Goal: Task Accomplishment & Management: Manage account settings

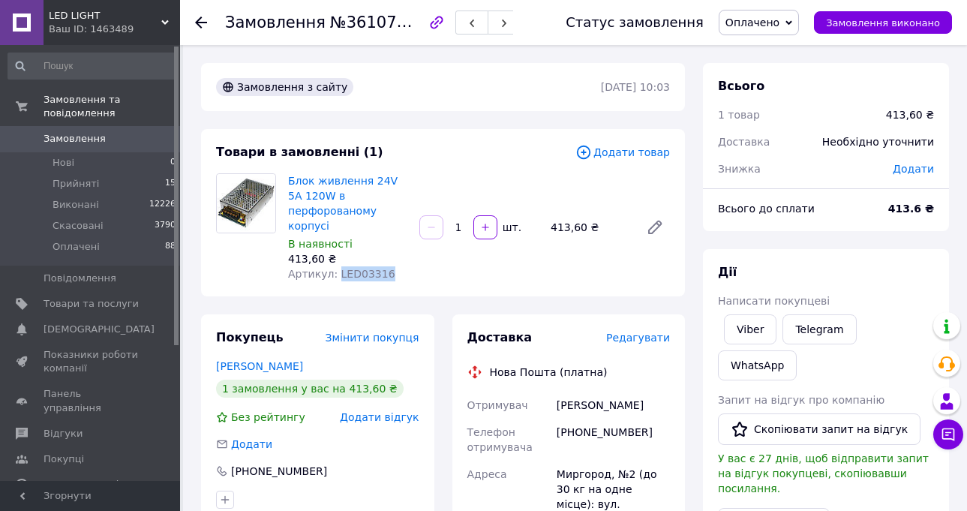
drag, startPoint x: 380, startPoint y: 256, endPoint x: 332, endPoint y: 259, distance: 48.9
click at [332, 266] on div "Артикул: LED03316" at bounding box center [347, 273] width 119 height 15
copy span "LED03316"
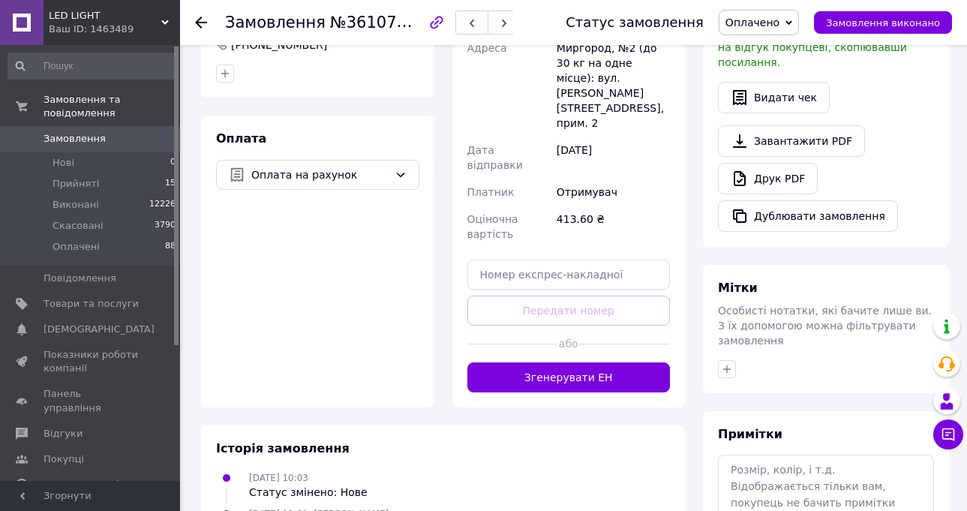
scroll to position [477, 0]
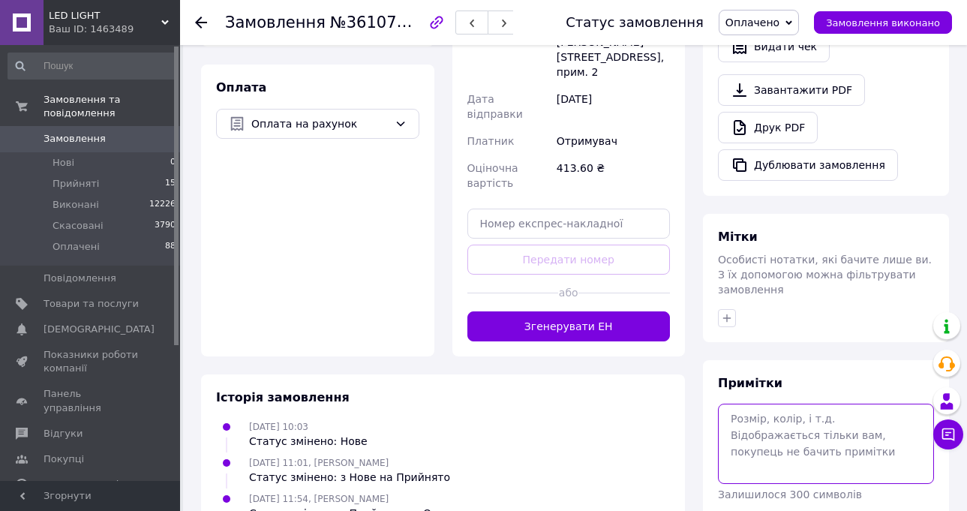
click at [768, 404] on textarea at bounding box center [826, 444] width 216 height 80
paste textarea "https://check.checkbox.ua/0ff738a6-ff8e-4d4d-b3c7-23164fcd3e53"
type textarea "https://check.checkbox.ua/0ff738a6-ff8e-4d4d-b3c7-23164fcd3e53"
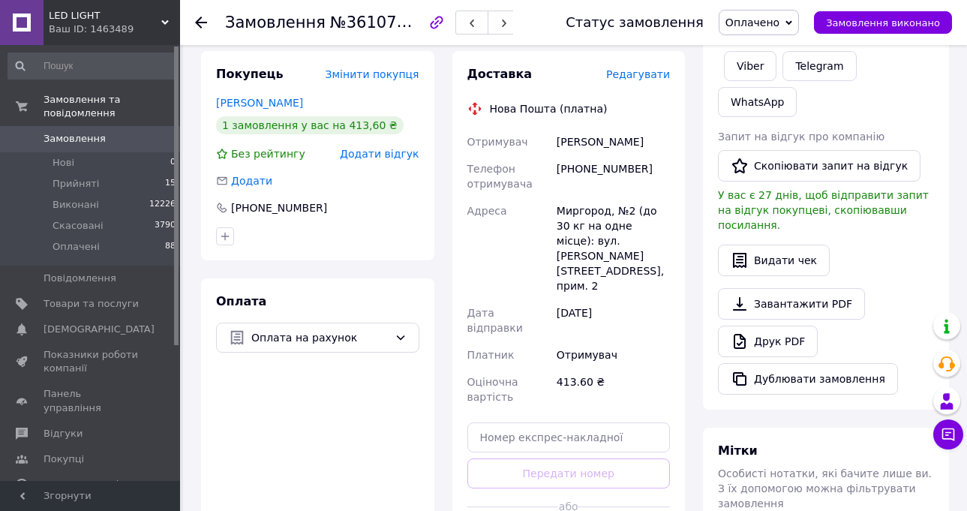
scroll to position [0, 0]
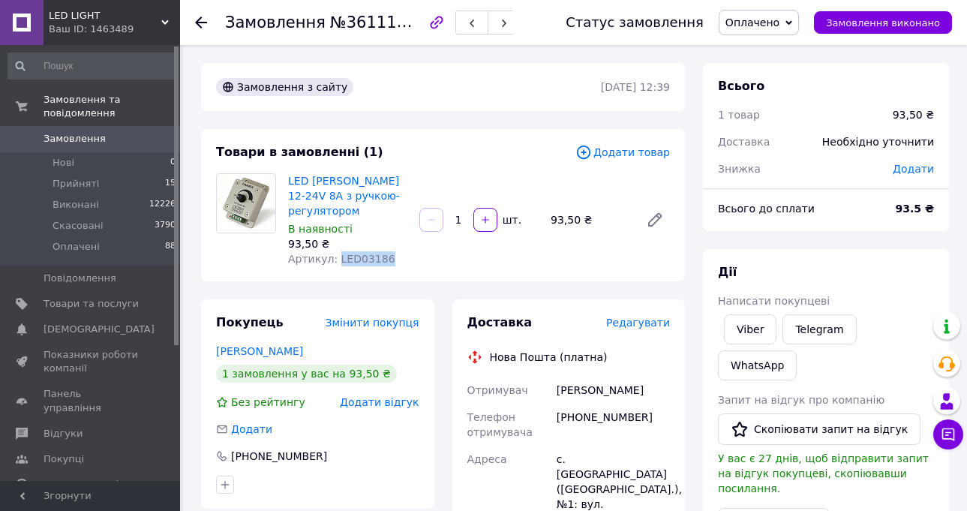
drag, startPoint x: 384, startPoint y: 244, endPoint x: 333, endPoint y: 244, distance: 51.0
click at [333, 251] on div "Артикул: LED03186" at bounding box center [347, 258] width 119 height 15
copy span "LED03186"
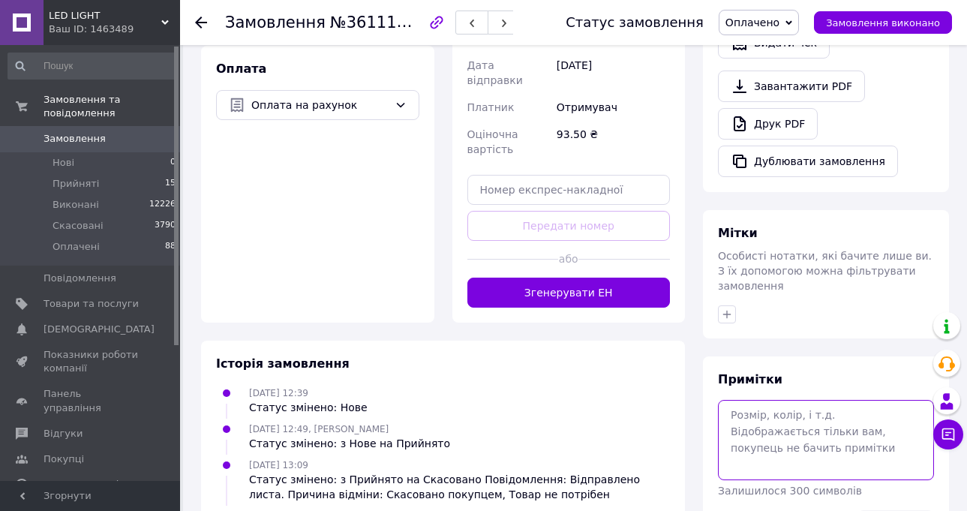
click at [766, 400] on textarea at bounding box center [826, 440] width 216 height 80
paste textarea "https://check.checkbox.ua/240f7348-843c-47a0-9227-90ff1129331c"
type textarea "https://check.checkbox.ua/240f7348-843c-47a0-9227-90ff1129331c"
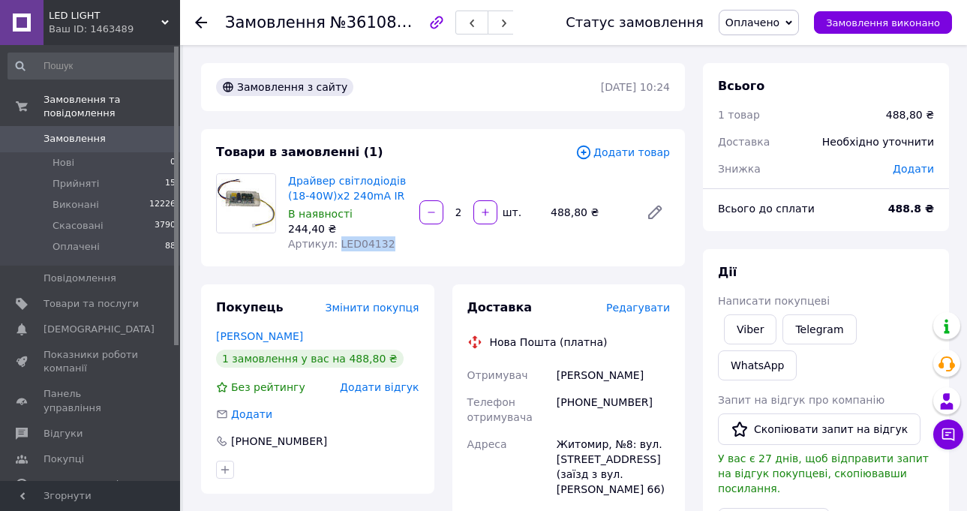
drag, startPoint x: 383, startPoint y: 245, endPoint x: 332, endPoint y: 245, distance: 51.0
click at [332, 245] on div "Артикул: LED04132" at bounding box center [347, 243] width 119 height 15
copy span "LED04132"
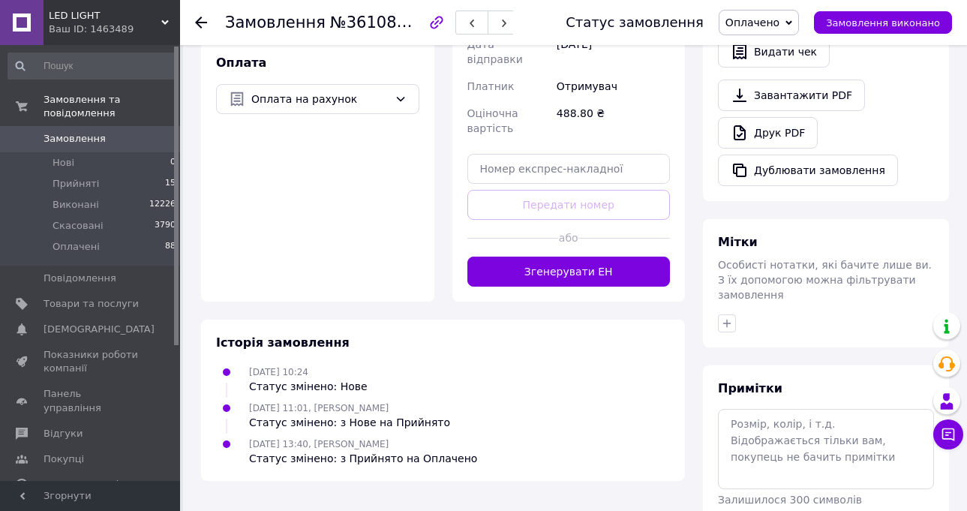
scroll to position [477, 0]
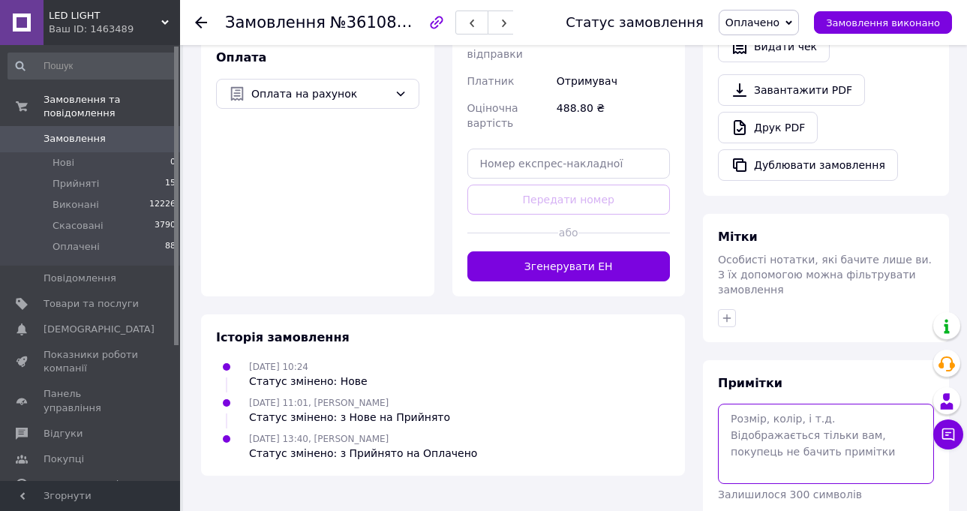
click at [751, 404] on textarea at bounding box center [826, 444] width 216 height 80
paste textarea "[URL][DOMAIN_NAME]"
type textarea "[URL][DOMAIN_NAME]"
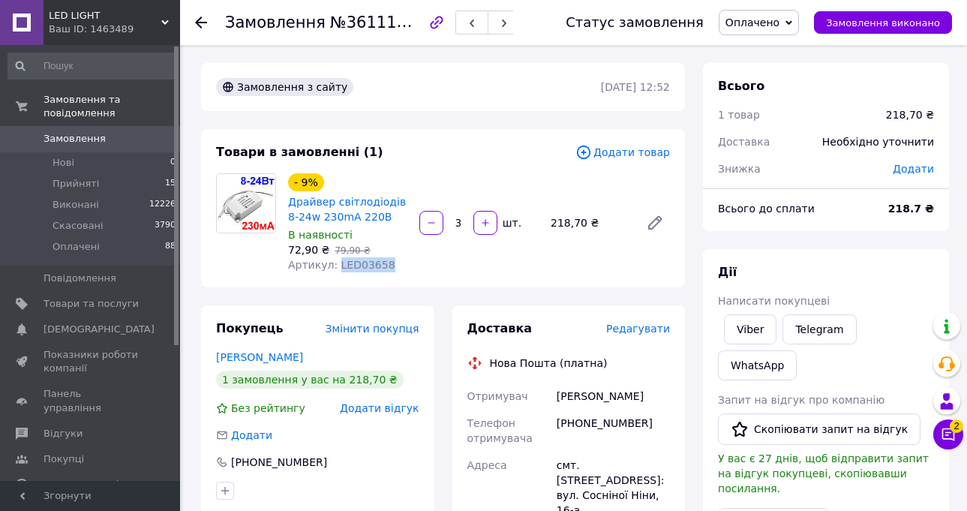
drag, startPoint x: 377, startPoint y: 266, endPoint x: 332, endPoint y: 267, distance: 45.0
click at [332, 267] on div "Артикул: LED03658" at bounding box center [347, 264] width 119 height 15
copy span "LED03658"
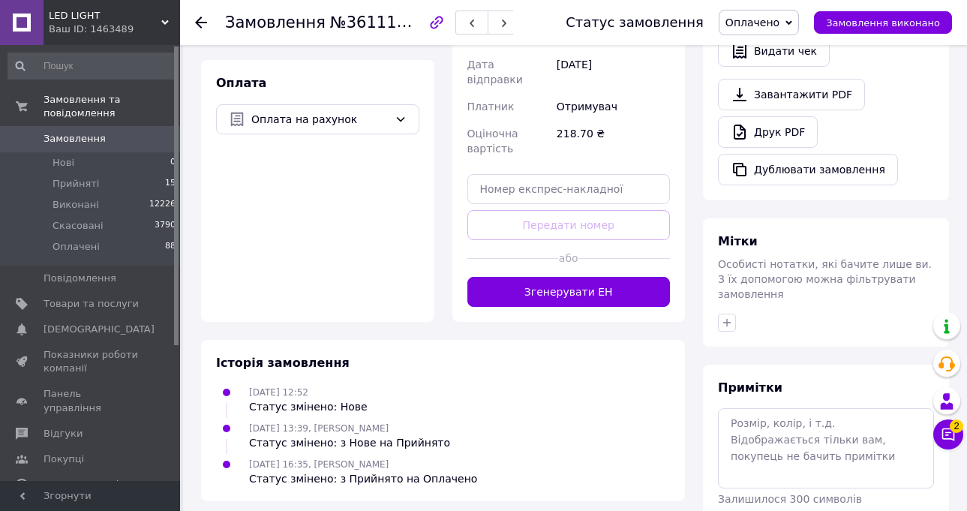
scroll to position [477, 0]
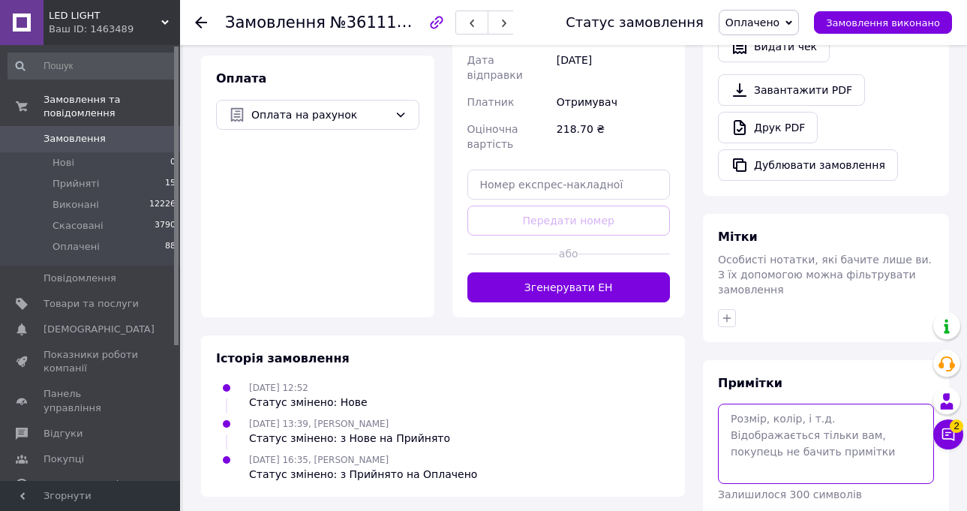
click at [752, 404] on textarea at bounding box center [826, 444] width 216 height 80
paste textarea "LED03658"
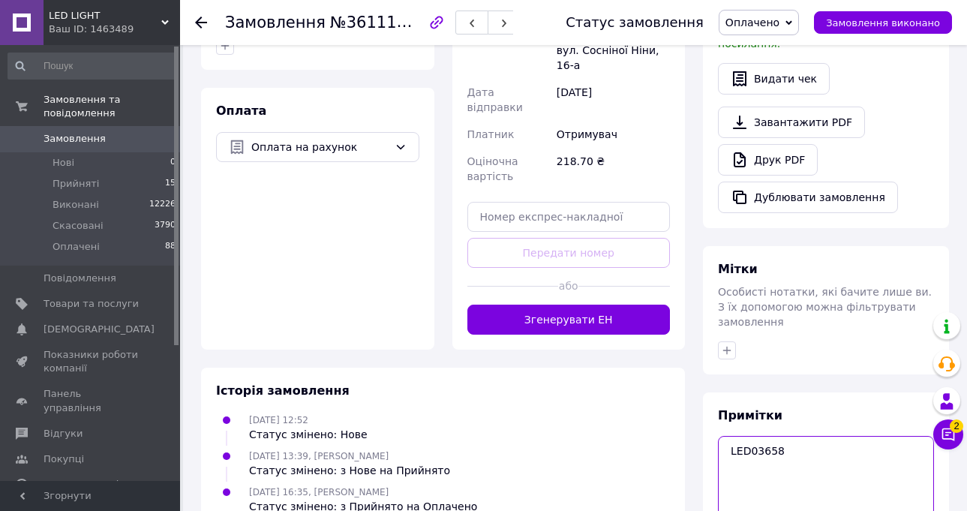
scroll to position [450, 0]
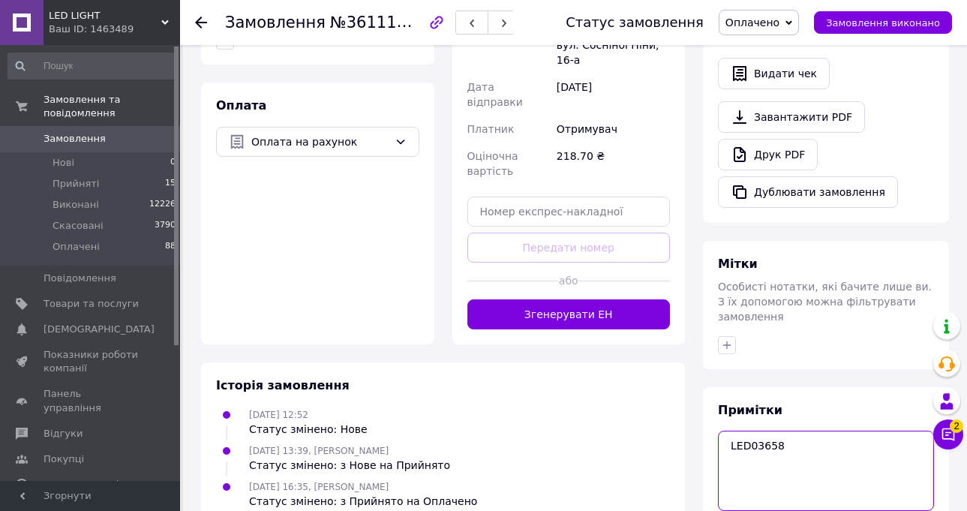
drag, startPoint x: 806, startPoint y: 383, endPoint x: 683, endPoint y: 356, distance: 125.8
click at [683, 356] on div "Замовлення з сайту 09.09.2025 | 12:52 Товари в замовленні (1) Додати товар - 9%…" at bounding box center [575, 99] width 766 height 973
paste textarea "https://check.checkbox.ua/1617088e-4e46-4785-9a9c-de699c6f72d2"
type textarea "https://check.checkbox.ua/1617088e-4e46-4785-9a9c-de699c6f72d2"
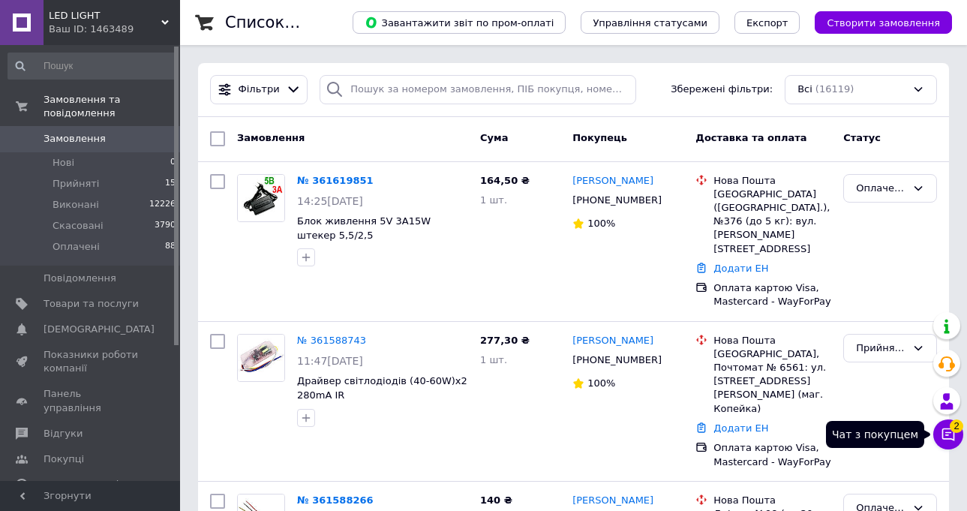
click at [945, 437] on icon at bounding box center [948, 434] width 15 height 15
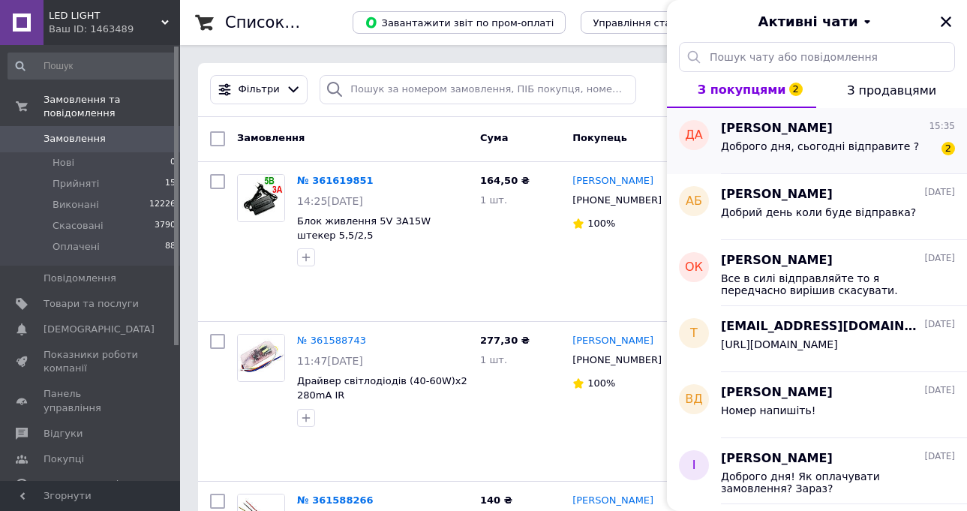
click at [832, 145] on span "Доброго дня, сьогодні відправите ?" at bounding box center [820, 146] width 198 height 12
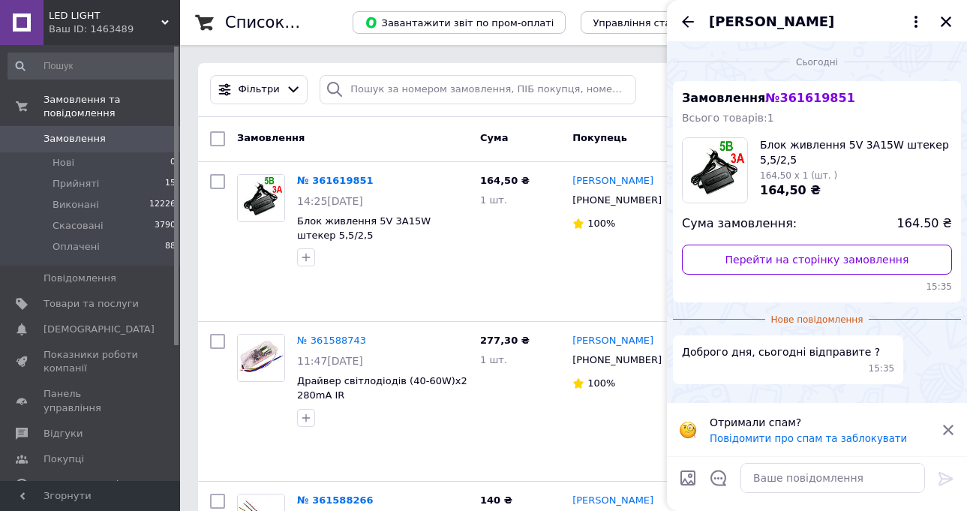
scroll to position [446, 0]
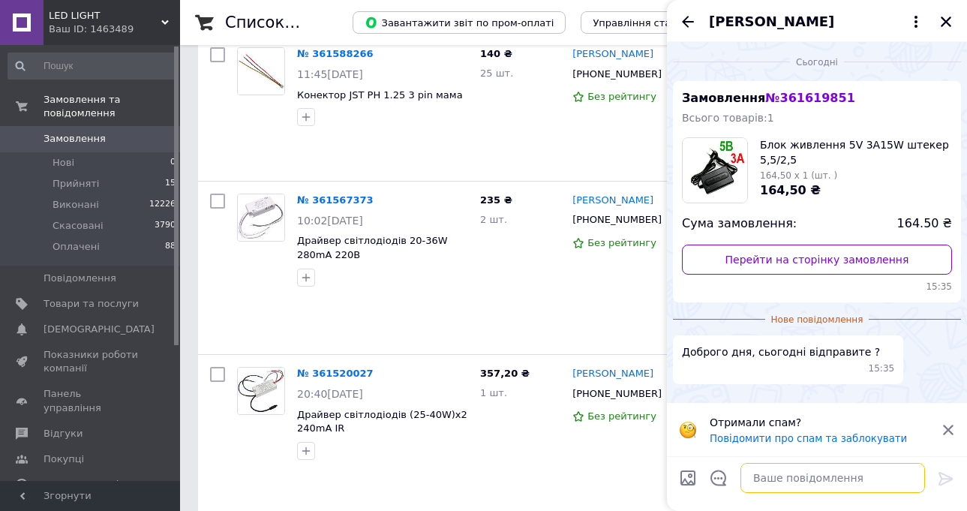
click at [796, 470] on textarea at bounding box center [832, 478] width 185 height 30
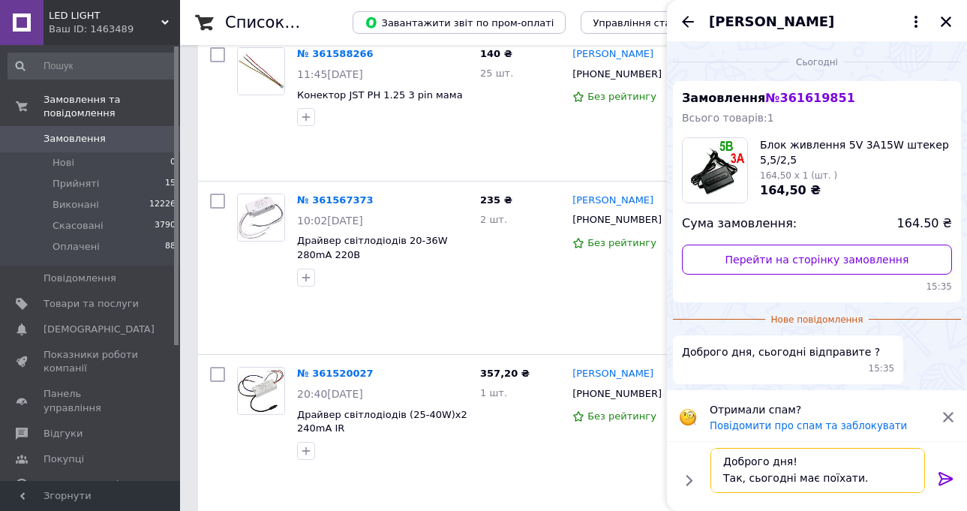
scroll to position [2, 0]
type textarea "Доброго дня! Так, сьогодні має поїхати."
click at [948, 476] on icon at bounding box center [945, 479] width 14 height 14
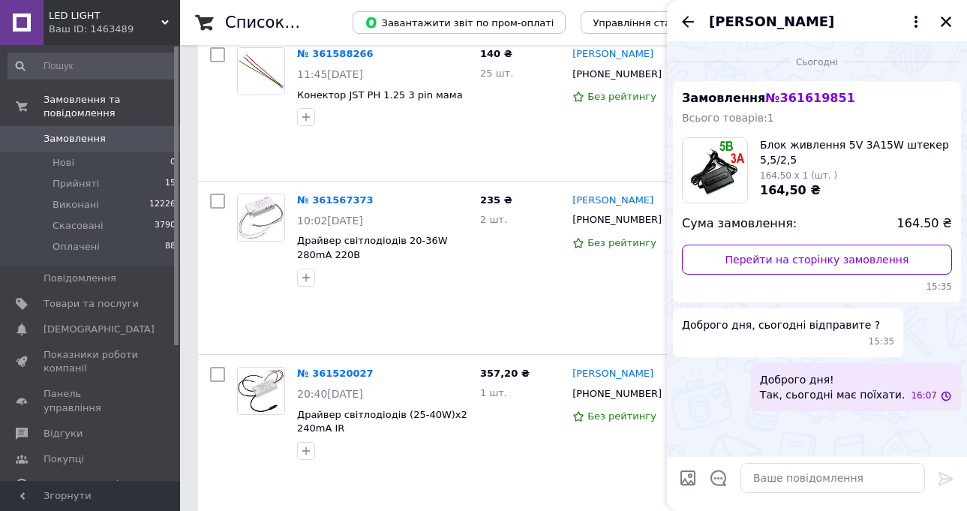
scroll to position [0, 0]
click at [944, 18] on icon "Закрити" at bounding box center [946, 22] width 14 height 14
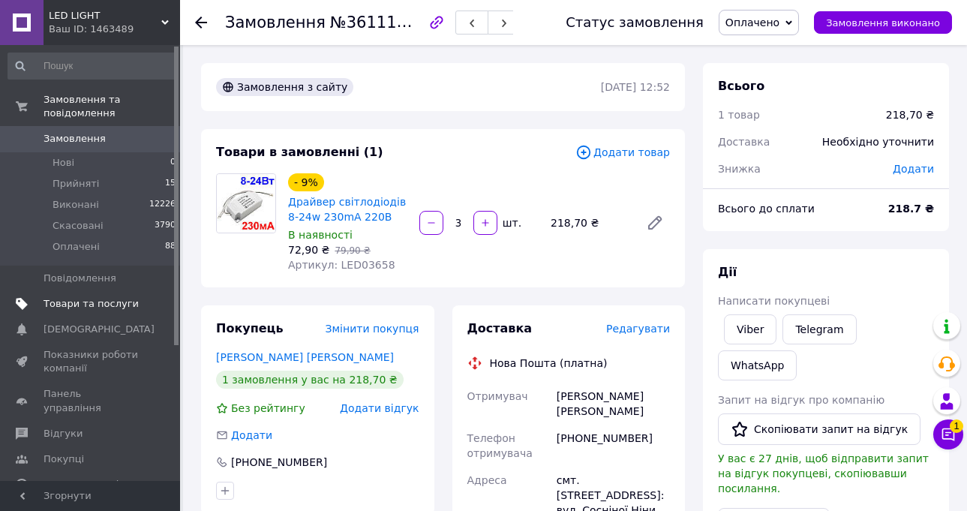
click at [64, 297] on span "Товари та послуги" at bounding box center [91, 304] width 95 height 14
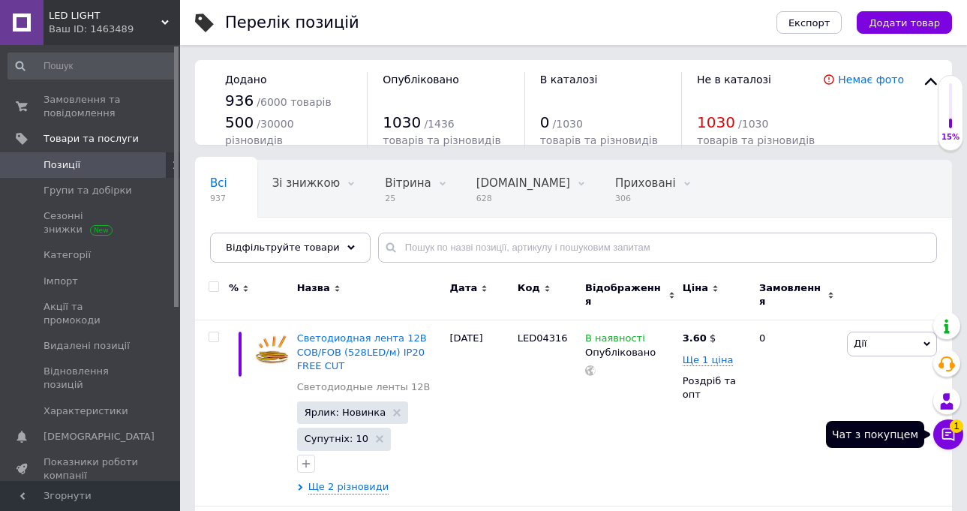
click at [944, 435] on icon at bounding box center [948, 434] width 15 height 15
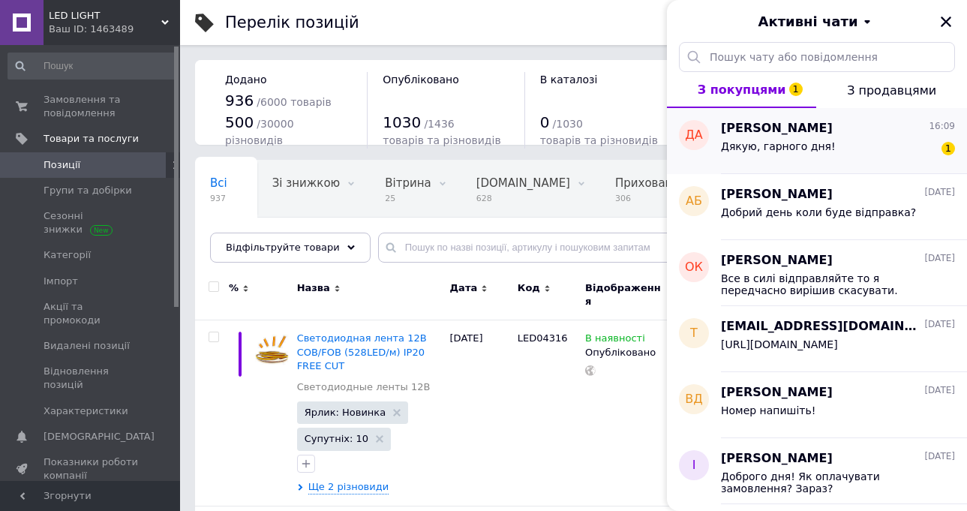
click at [797, 149] on span "Дякую, гарного дня!" at bounding box center [778, 146] width 115 height 12
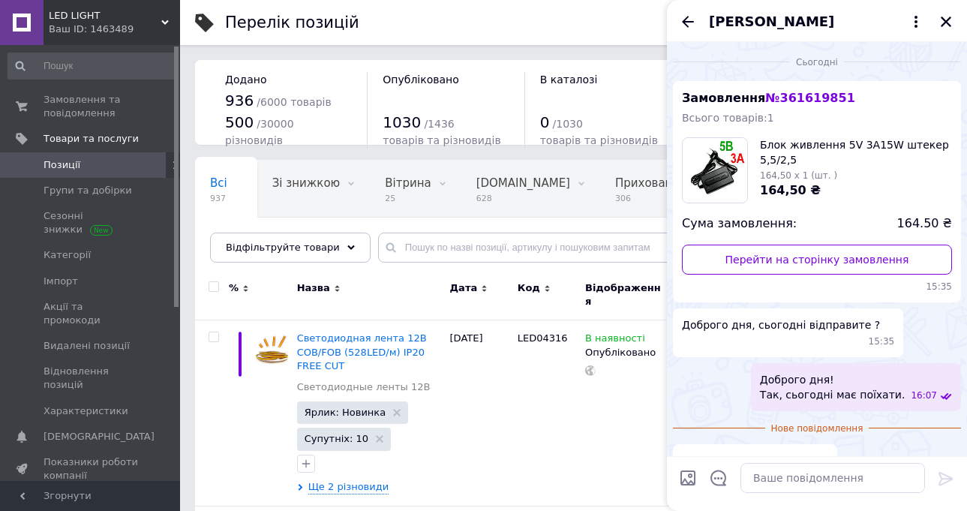
scroll to position [13, 0]
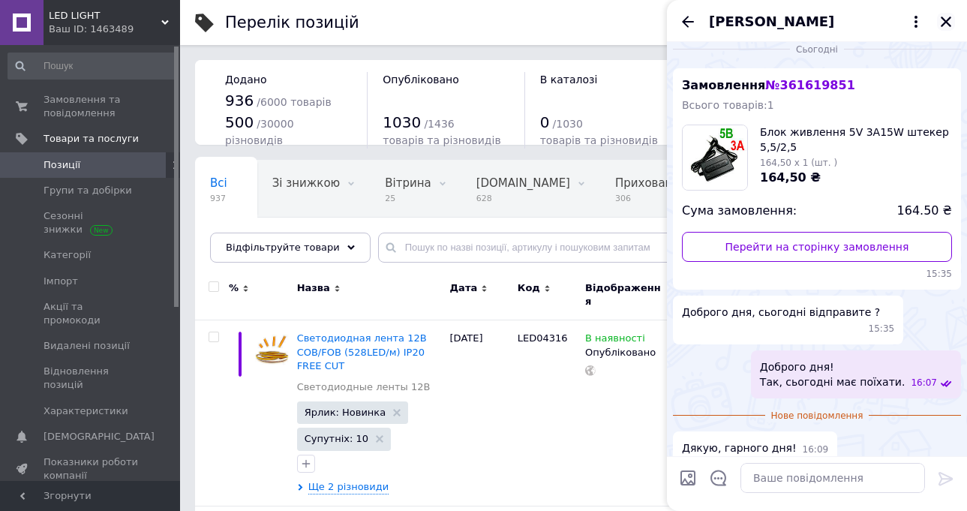
click at [942, 23] on icon "Закрити" at bounding box center [946, 22] width 14 height 14
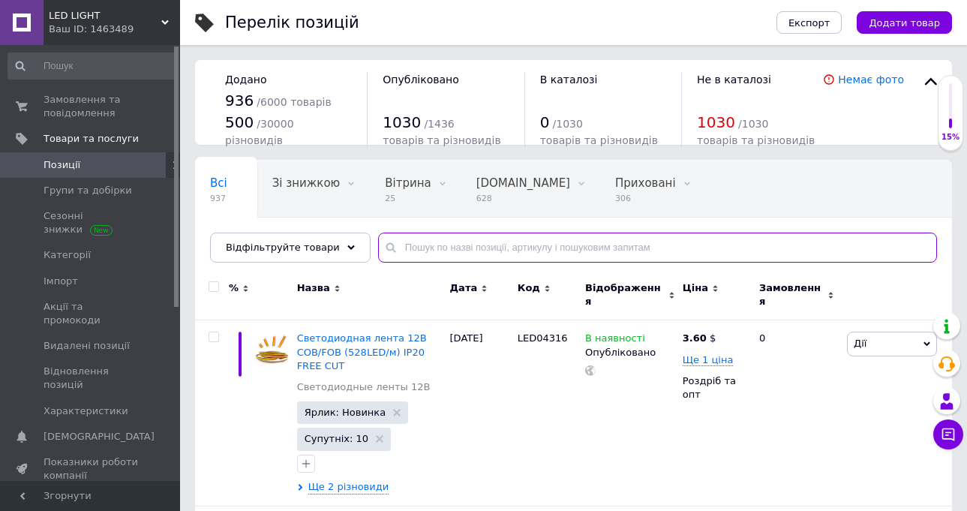
click at [424, 255] on input "text" at bounding box center [657, 248] width 559 height 30
paste input "LED04309"
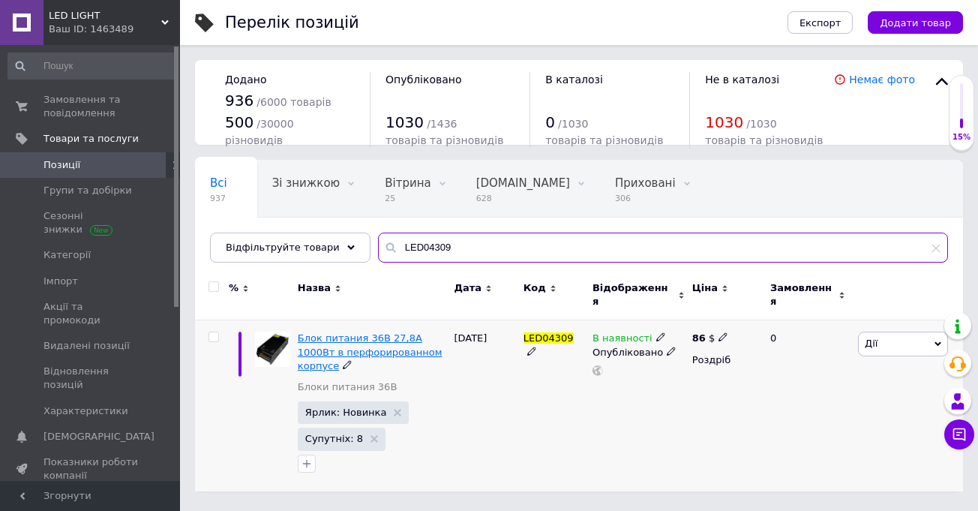
type input "LED04309"
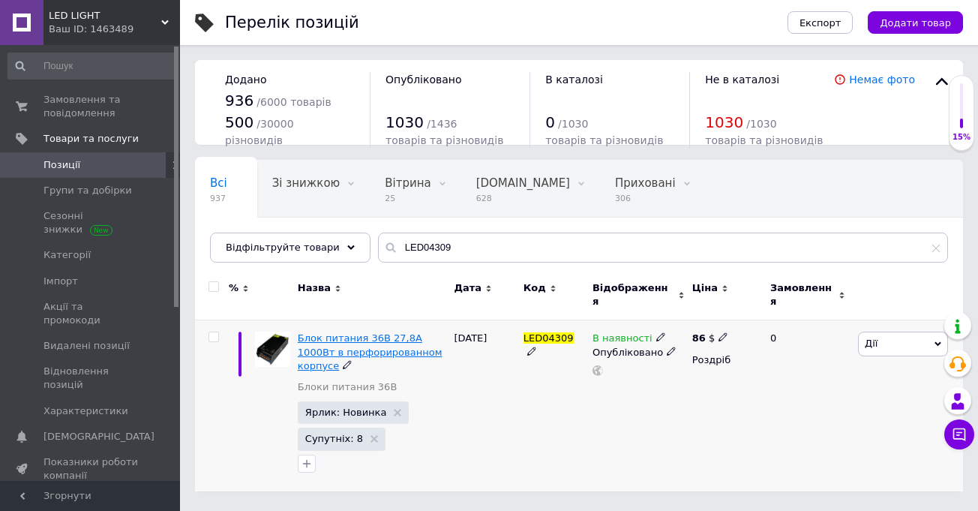
click at [371, 333] on span "Блок питания 36В 27,8А 1000Вт в перфорированном корпусе" at bounding box center [370, 351] width 145 height 38
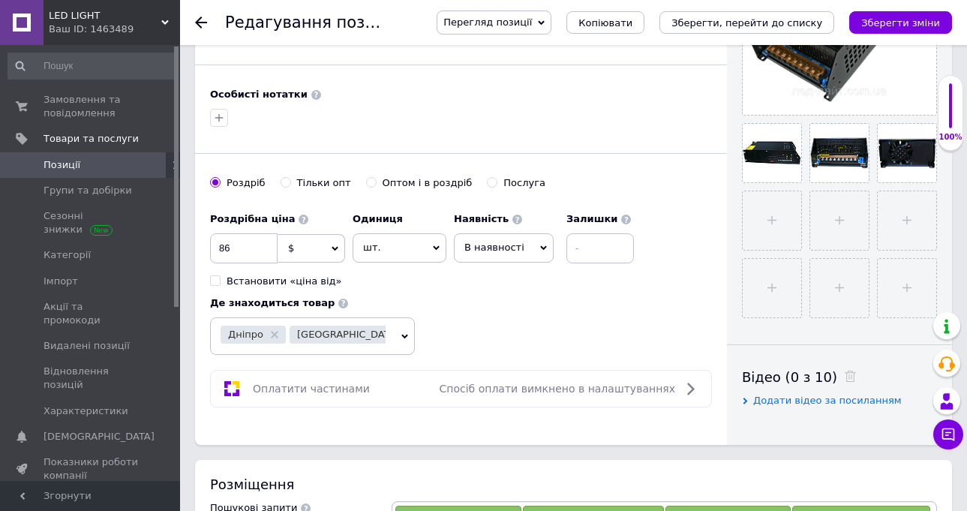
scroll to position [450, 0]
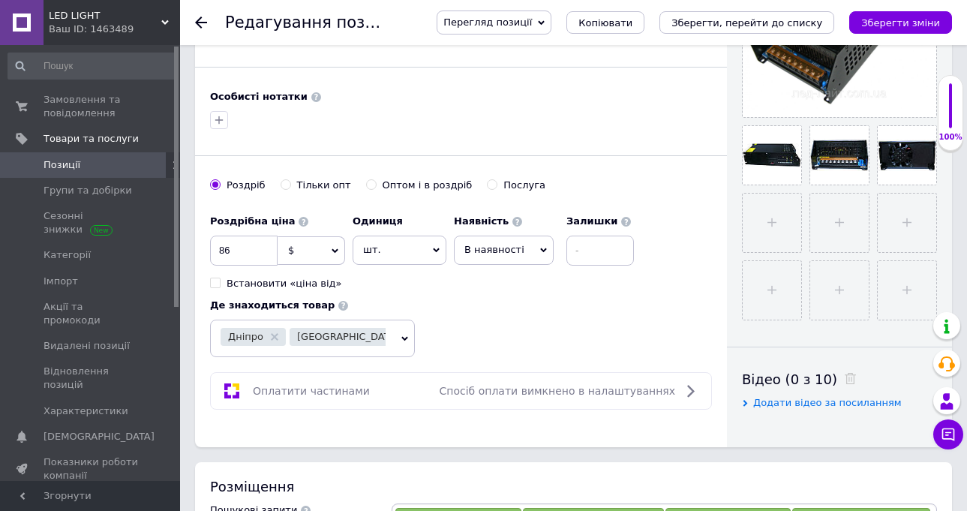
click at [530, 248] on span "В наявності" at bounding box center [504, 250] width 100 height 29
click at [490, 284] on li "Немає в наявності" at bounding box center [504, 288] width 98 height 35
click at [942, 20] on button "Зберегти зміни" at bounding box center [900, 22] width 103 height 23
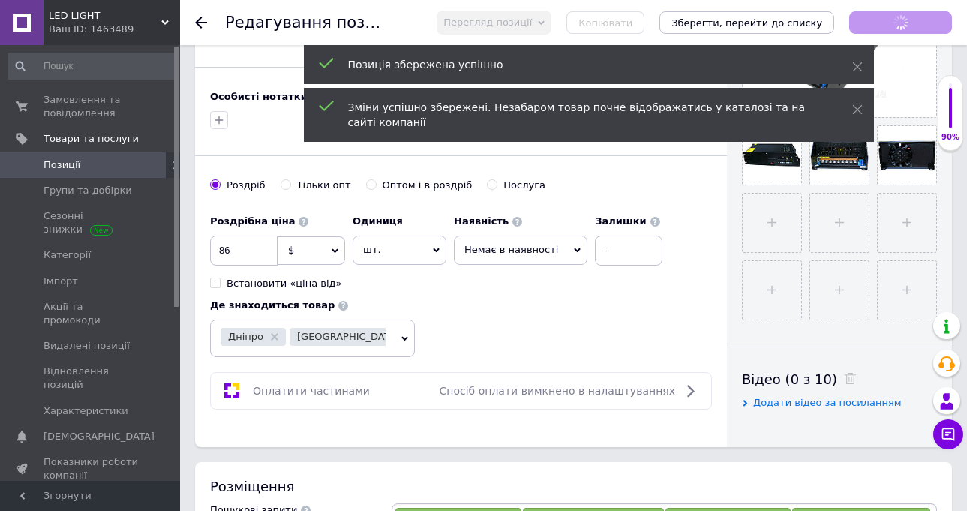
click at [200, 20] on use at bounding box center [201, 23] width 12 height 12
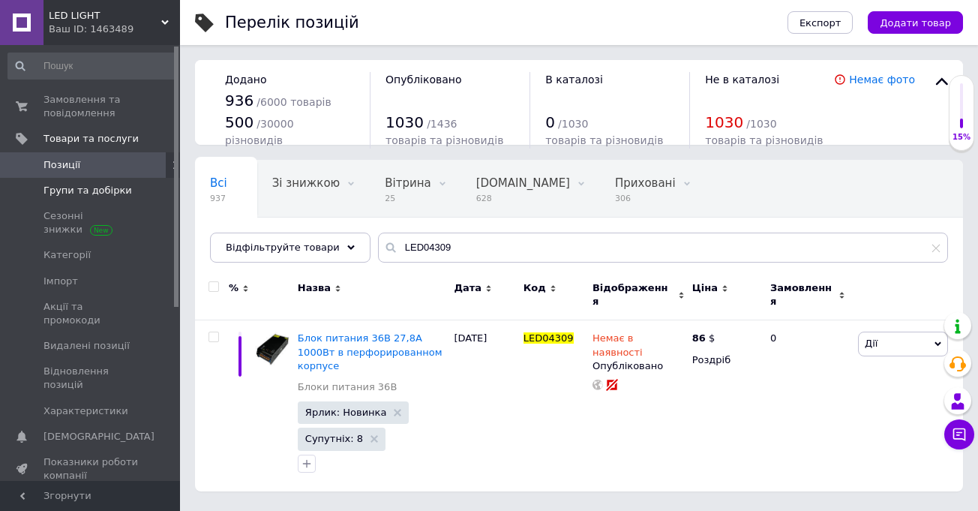
click at [56, 189] on span "Групи та добірки" at bounding box center [88, 191] width 89 height 14
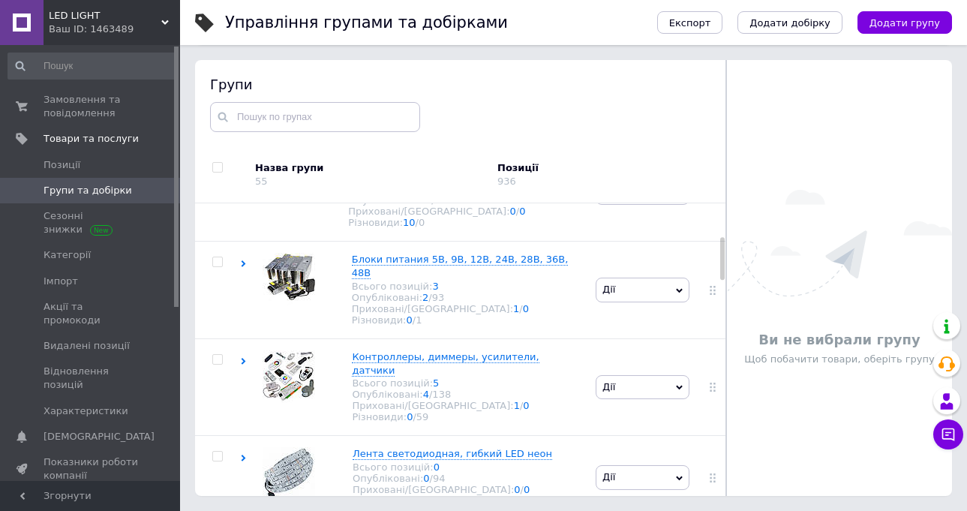
scroll to position [225, 0]
click at [383, 277] on span "Блоки питания 5В, 9В, 12В, 24В, 28В, 36В, 48В" at bounding box center [459, 265] width 217 height 25
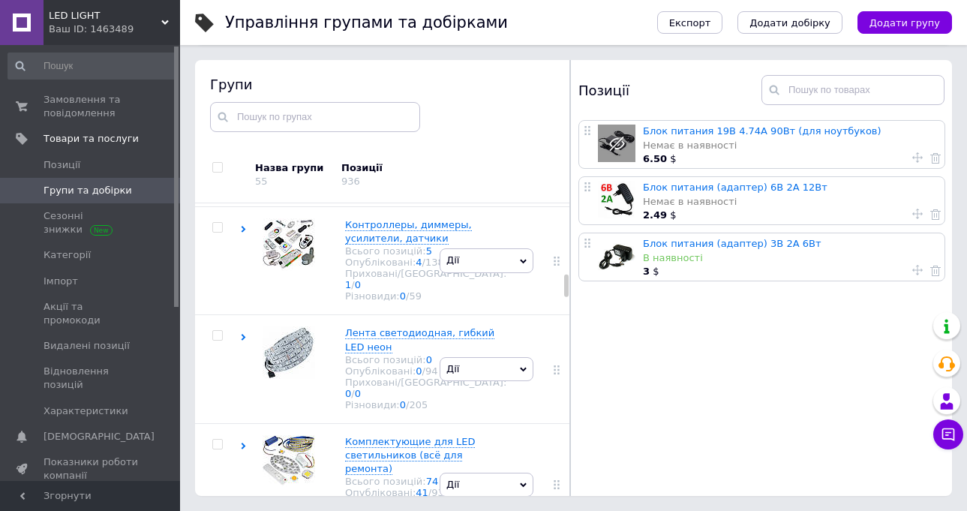
scroll to position [1178, 0]
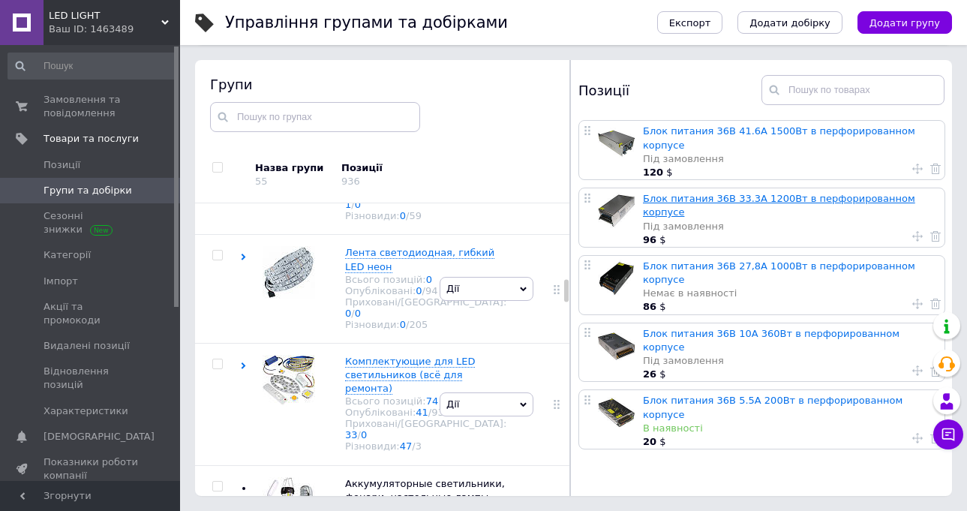
click at [707, 193] on link "Блок питания 36В 33.3А 1200Вт в перфорированном корпусе" at bounding box center [779, 205] width 272 height 25
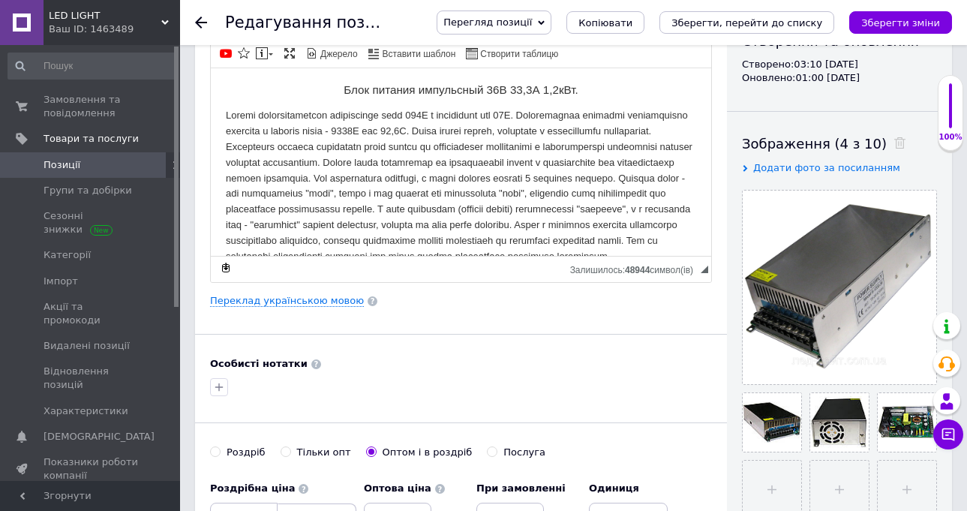
scroll to position [450, 0]
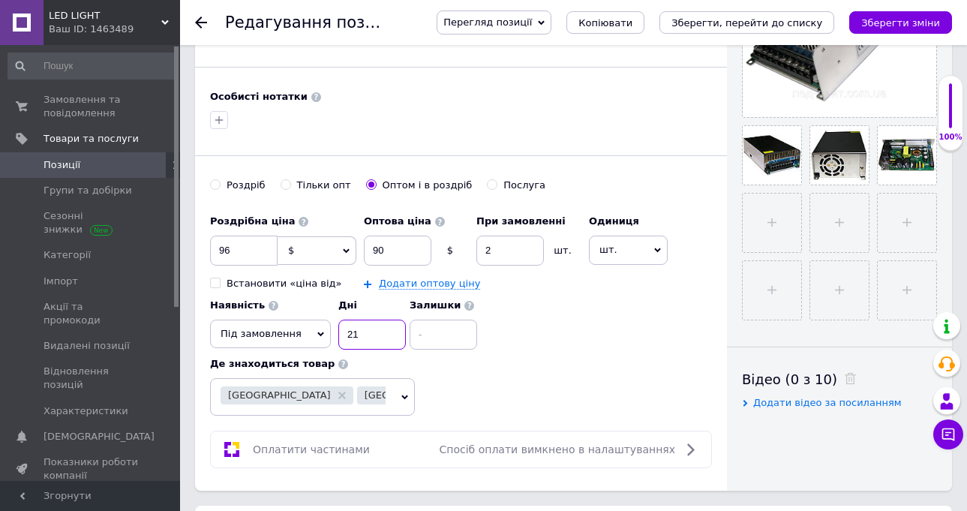
drag, startPoint x: 359, startPoint y: 333, endPoint x: 548, endPoint y: 323, distance: 190.0
click at [326, 335] on div "Наявність Під замовлення В наявності Немає в наявності Готово до відправки Дні …" at bounding box center [306, 320] width 192 height 59
type input "14"
click at [626, 321] on div "Роздрібна ціна 96 $ EUR CHF ₴ GBP ¥ PLN ₸ MDL HUF KGS CNY TRY KRW lei Встановит…" at bounding box center [461, 278] width 502 height 143
click at [898, 17] on icon "Зберегти зміни" at bounding box center [900, 22] width 79 height 11
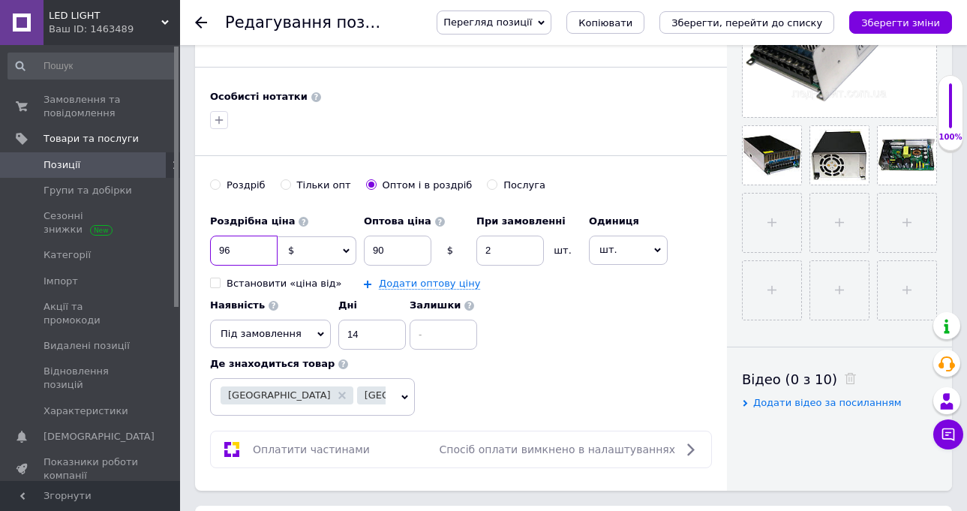
drag, startPoint x: 236, startPoint y: 250, endPoint x: 224, endPoint y: 251, distance: 12.1
click at [224, 251] on input "96" at bounding box center [244, 251] width 68 height 30
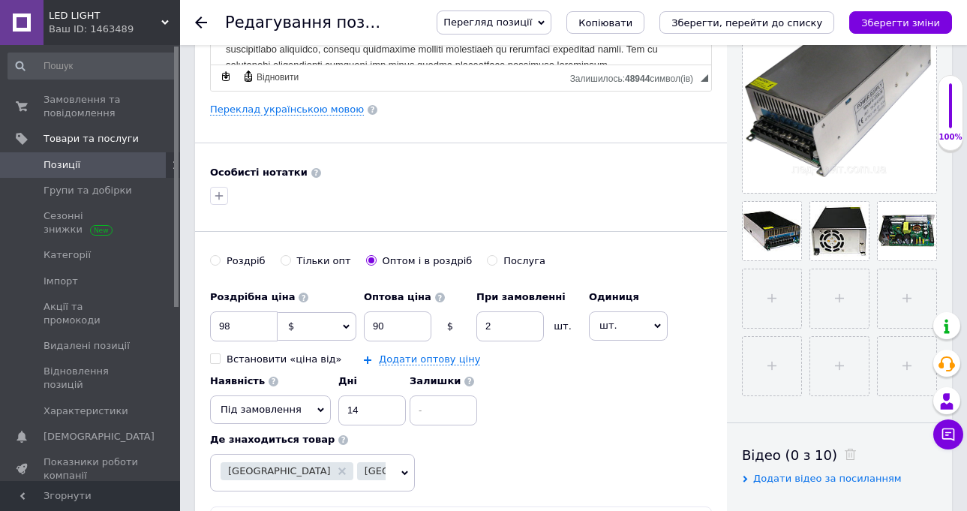
scroll to position [375, 0]
click at [226, 326] on input "98" at bounding box center [244, 326] width 68 height 30
type input "96"
type input "14"
click at [525, 415] on div "Роздрібна ціна 96 $ EUR CHF ₴ GBP ¥ PLN ₸ MDL HUF KGS CNY TRY KRW lei Встановит…" at bounding box center [461, 353] width 502 height 143
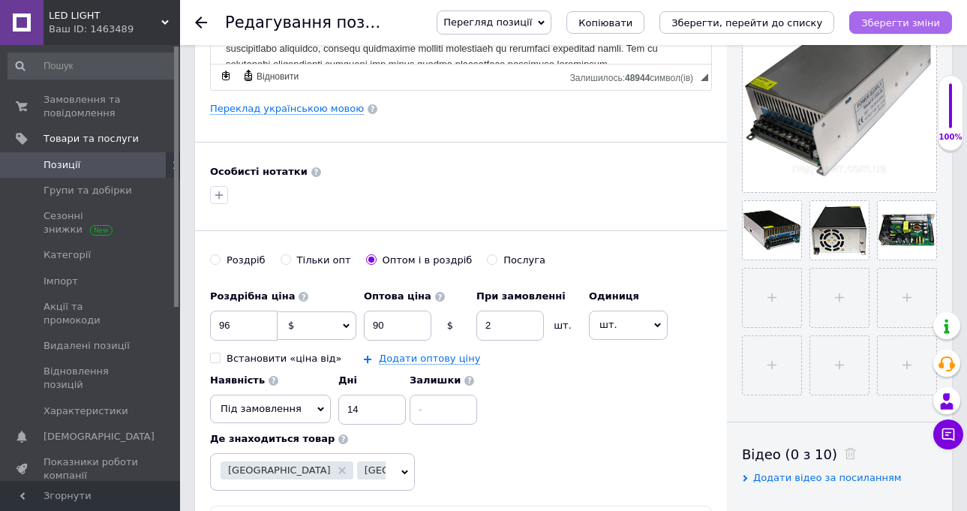
click at [883, 19] on icon "Зберегти зміни" at bounding box center [900, 22] width 79 height 11
click at [468, 183] on div at bounding box center [461, 195] width 508 height 24
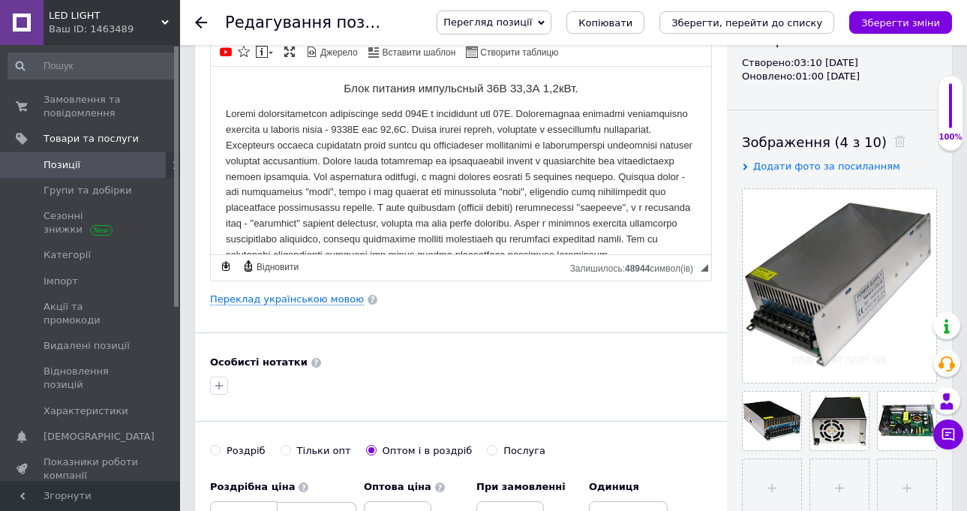
scroll to position [0, 0]
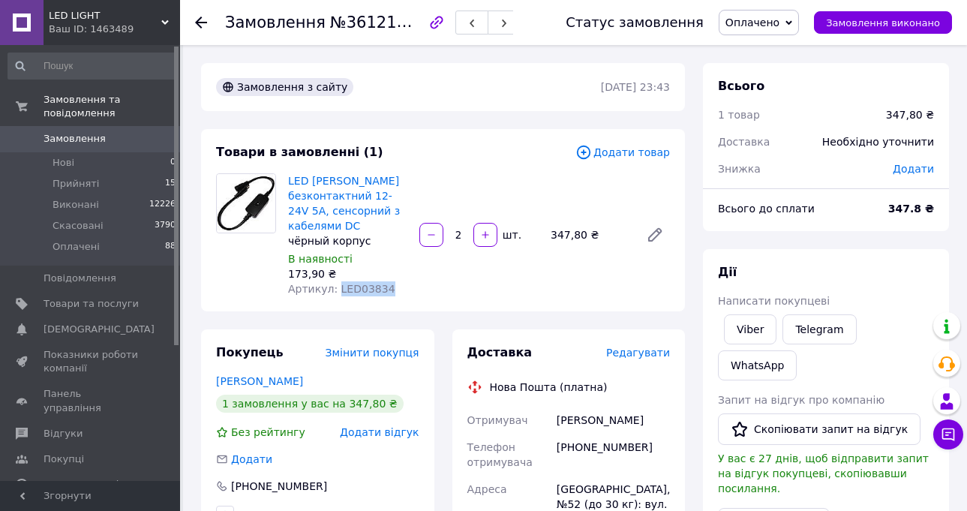
drag, startPoint x: 380, startPoint y: 287, endPoint x: 332, endPoint y: 290, distance: 47.4
click at [332, 290] on div "Артикул: LED03834" at bounding box center [347, 288] width 119 height 15
copy span "LED03834"
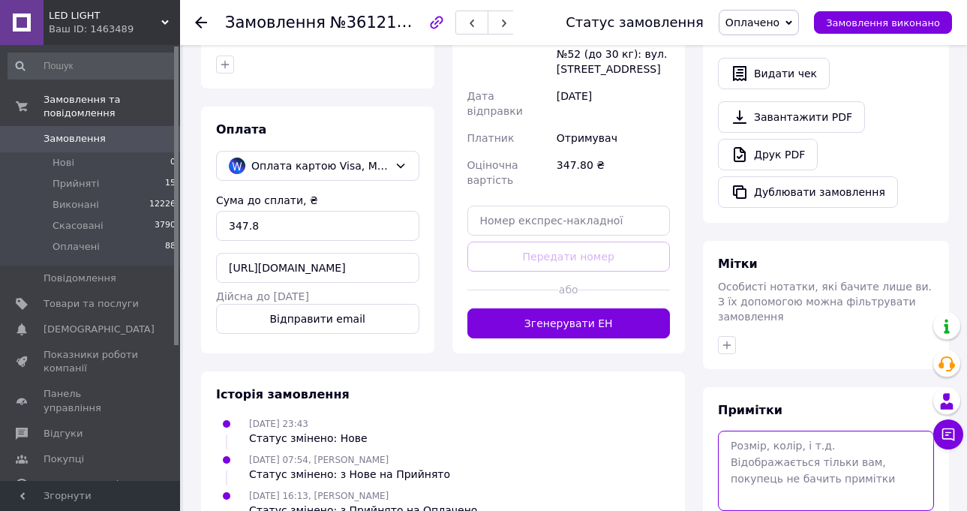
click at [780, 431] on textarea at bounding box center [826, 471] width 216 height 80
paste textarea "https://check.checkbox.ua/ff322c8b-dda9-46bf-8e5b-5ece2694e619"
type textarea "https://check.checkbox.ua/ff322c8b-dda9-46bf-8e5b-5ece2694e619"
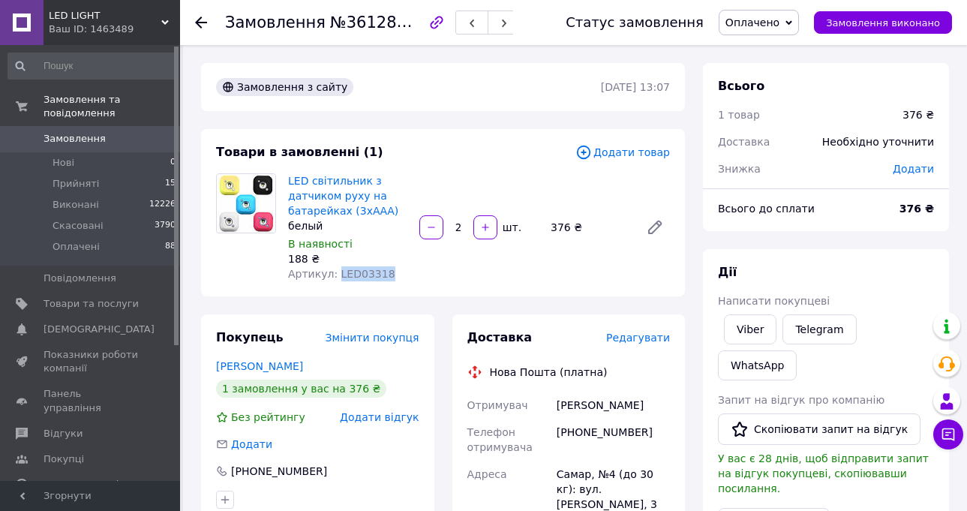
drag, startPoint x: 380, startPoint y: 272, endPoint x: 334, endPoint y: 274, distance: 46.5
click at [334, 274] on div "Артикул: LED03318" at bounding box center [347, 273] width 119 height 15
copy span "LED03318"
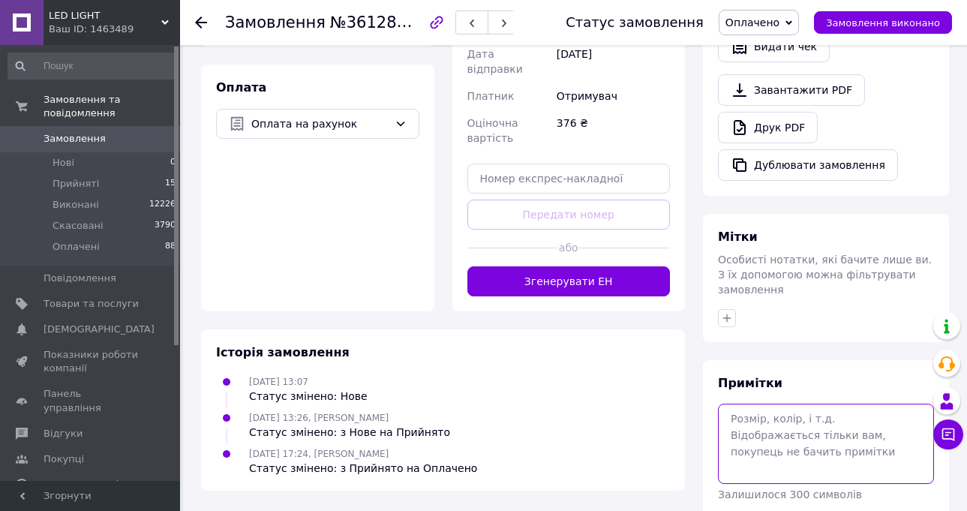
click at [768, 404] on textarea at bounding box center [826, 444] width 216 height 80
paste textarea "[URL][DOMAIN_NAME]"
type textarea "https://check.checkbox.ua/c39e842a-8d64-4825-8a2d-87869c139a9b"
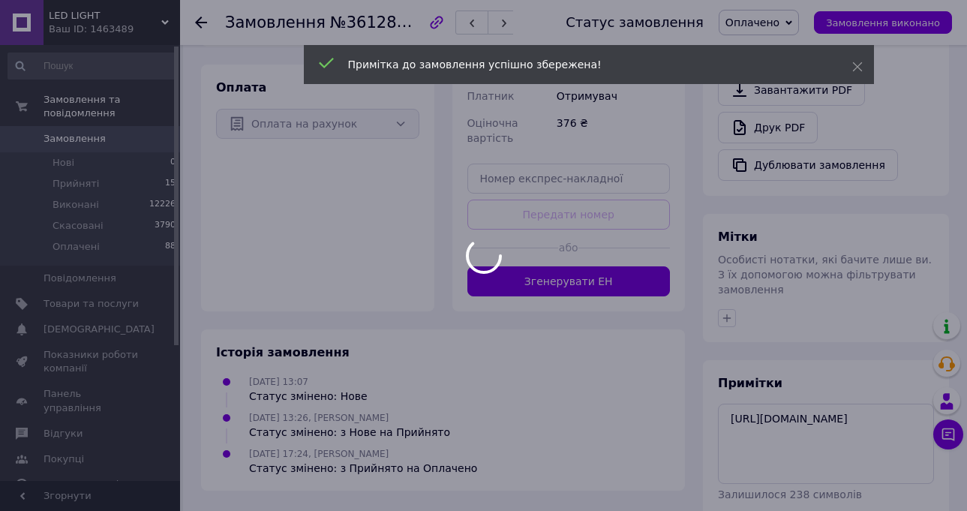
scroll to position [102, 0]
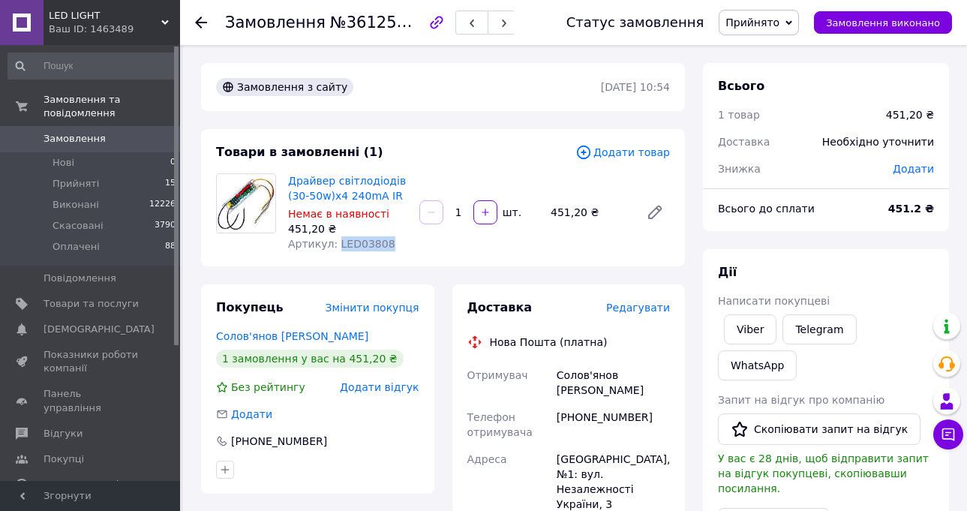
drag, startPoint x: 380, startPoint y: 242, endPoint x: 332, endPoint y: 242, distance: 47.3
click at [332, 242] on div "Артикул: LED03808" at bounding box center [347, 243] width 119 height 15
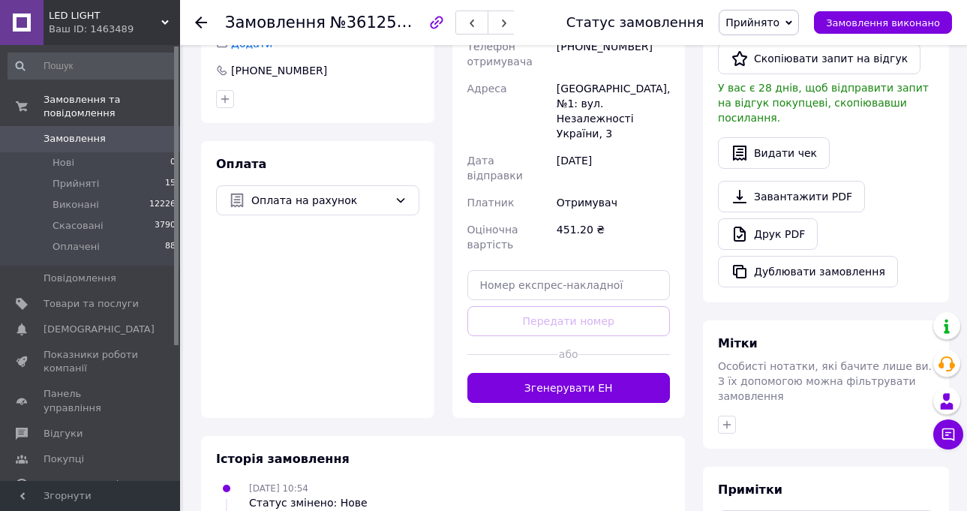
scroll to position [450, 0]
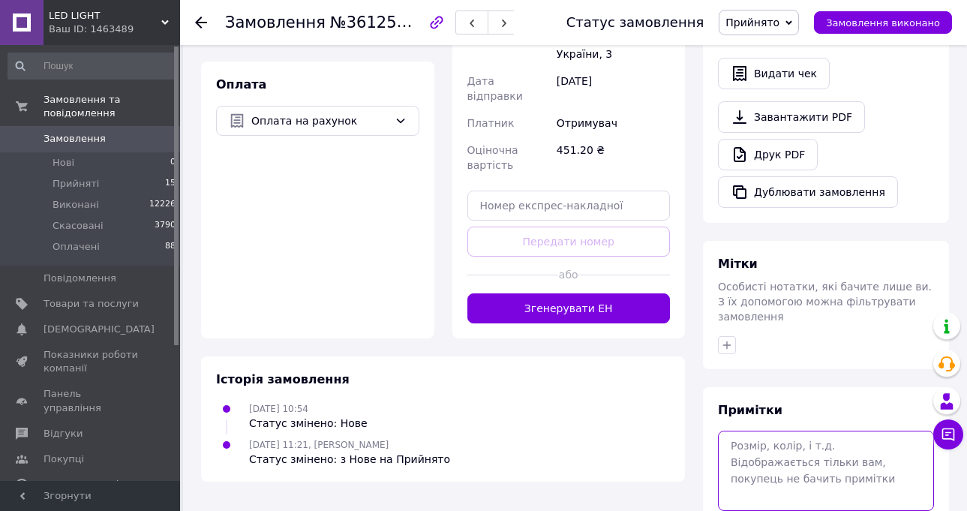
click at [786, 431] on textarea at bounding box center [826, 471] width 216 height 80
paste textarea "https://check.checkbox.ua/2c07d721-c379-46f6-bfdf-a2c2a04f25a6"
type textarea "https://check.checkbox.ua/2c07d721-c379-46f6-bfdf-a2c2a04f25a6"
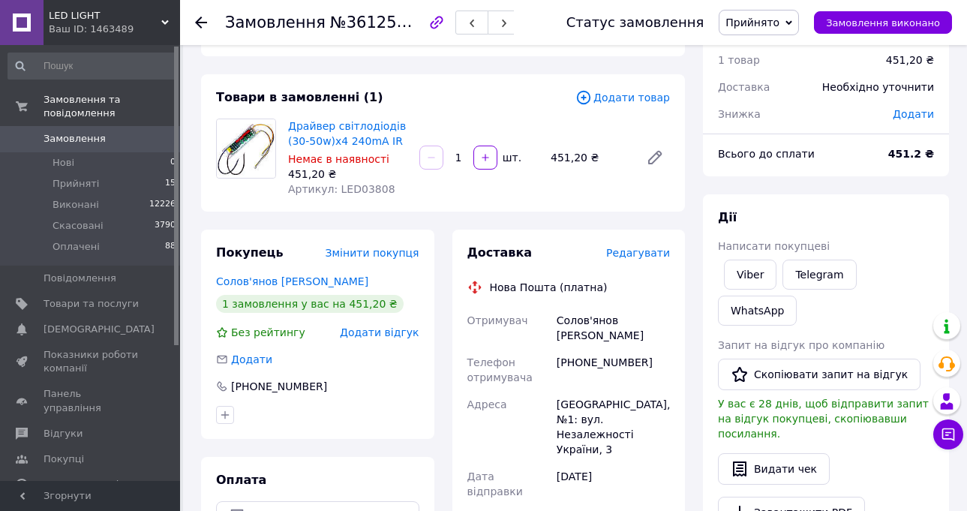
scroll to position [0, 0]
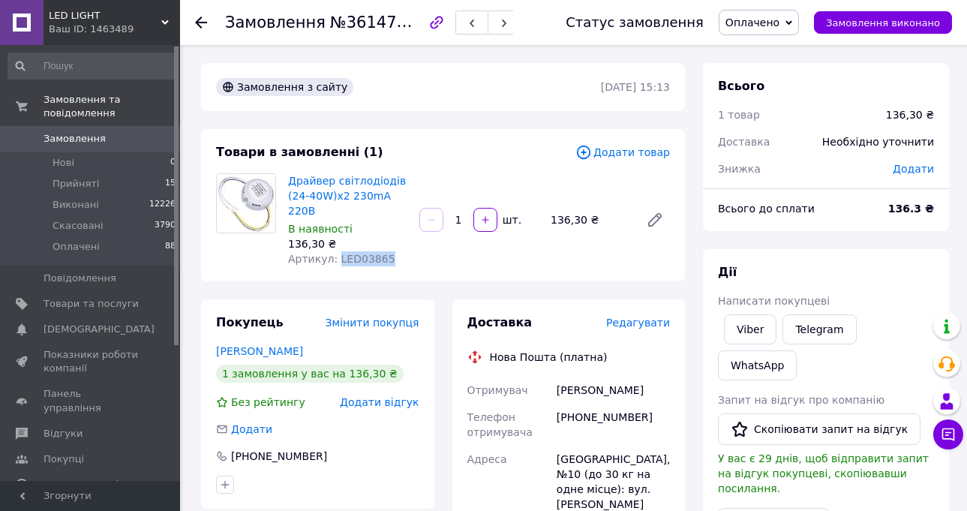
drag, startPoint x: 374, startPoint y: 243, endPoint x: 334, endPoint y: 242, distance: 39.8
click at [334, 253] on span "Артикул: LED03865" at bounding box center [341, 259] width 107 height 12
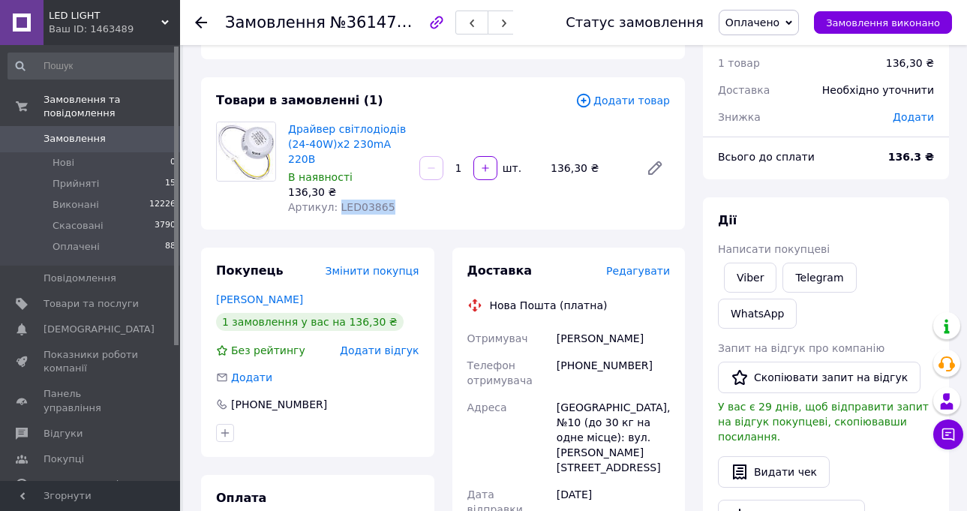
scroll to position [450, 0]
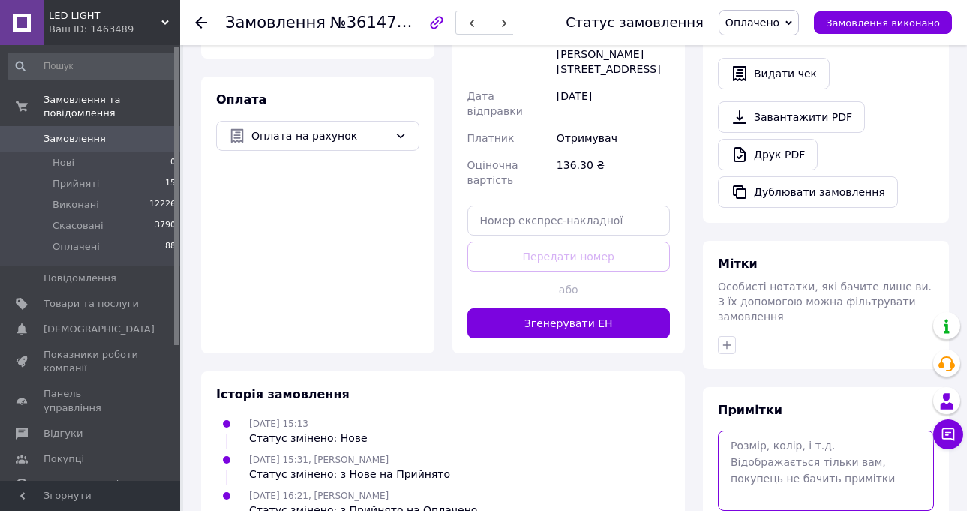
click at [787, 431] on textarea at bounding box center [826, 471] width 216 height 80
paste textarea "[URL][DOMAIN_NAME]"
type textarea "[URL][DOMAIN_NAME]"
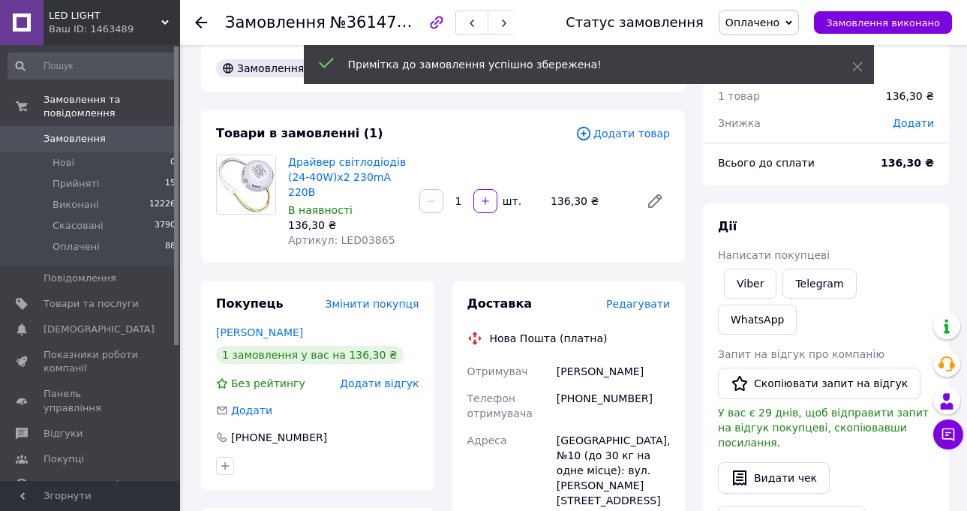
scroll to position [0, 0]
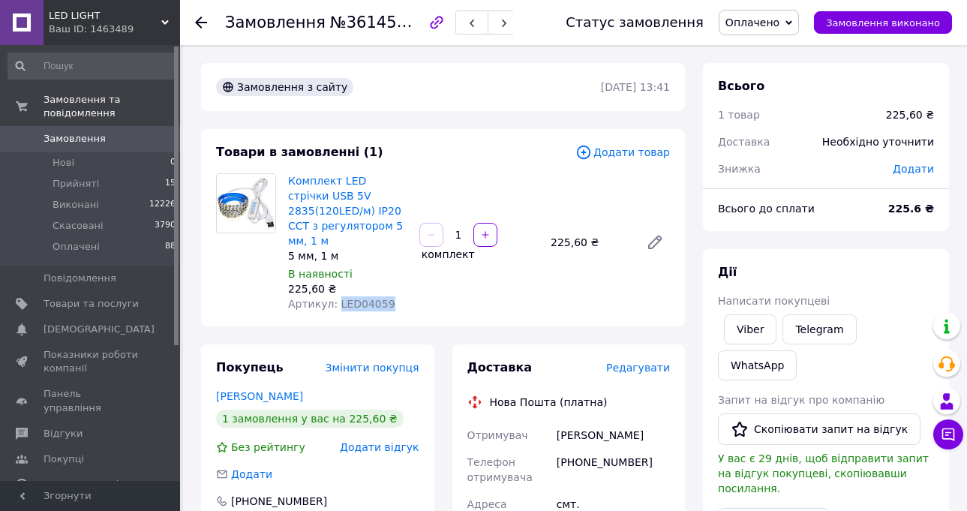
drag, startPoint x: 386, startPoint y: 288, endPoint x: 352, endPoint y: 284, distance: 34.8
click at [333, 296] on div "Артикул: LED04059" at bounding box center [347, 303] width 119 height 15
copy span "LED04059"
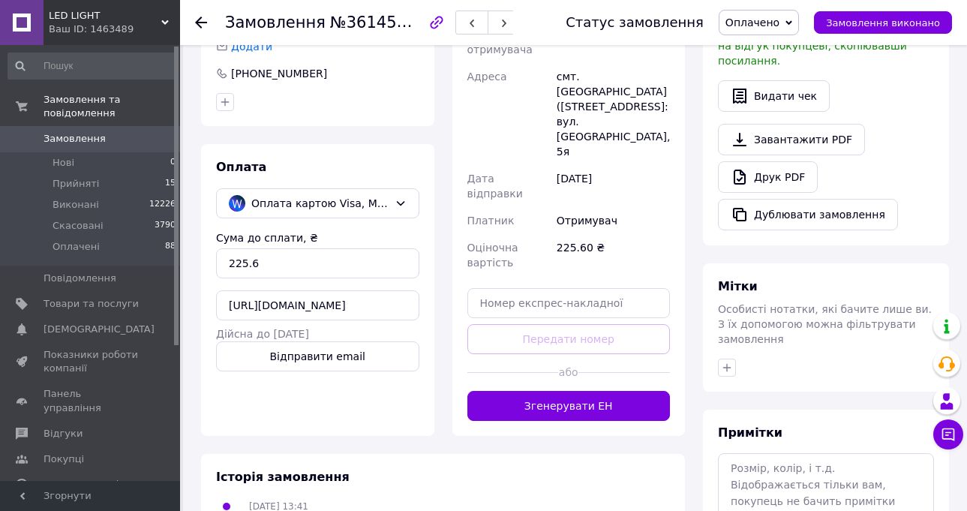
scroll to position [490, 0]
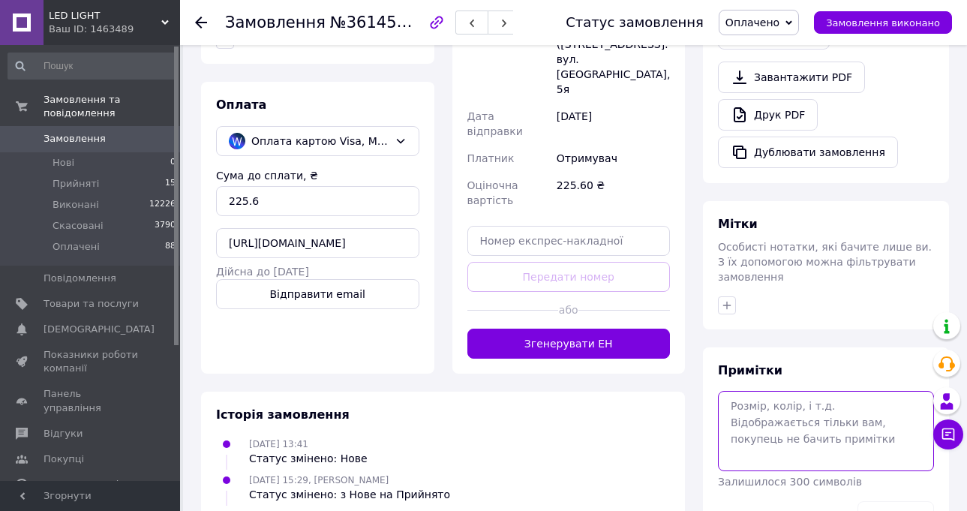
click at [748, 391] on textarea at bounding box center [826, 431] width 216 height 80
paste textarea "[URL][DOMAIN_NAME]"
type textarea "https://check.checkbox.ua/5115da68-634c-4837-87da-883f782798c1"
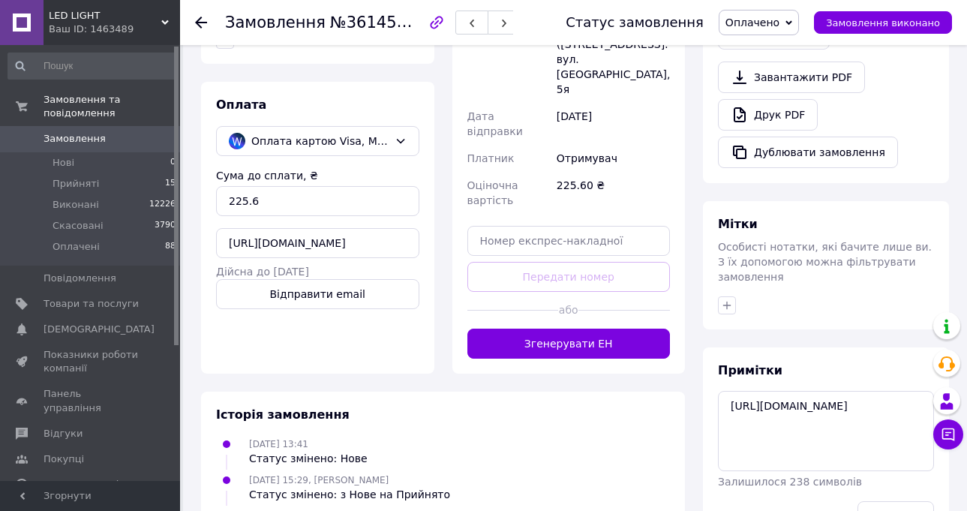
drag, startPoint x: 899, startPoint y: 453, endPoint x: 741, endPoint y: 389, distance: 170.6
click at [899, 501] on button "Зберегти" at bounding box center [895, 516] width 77 height 30
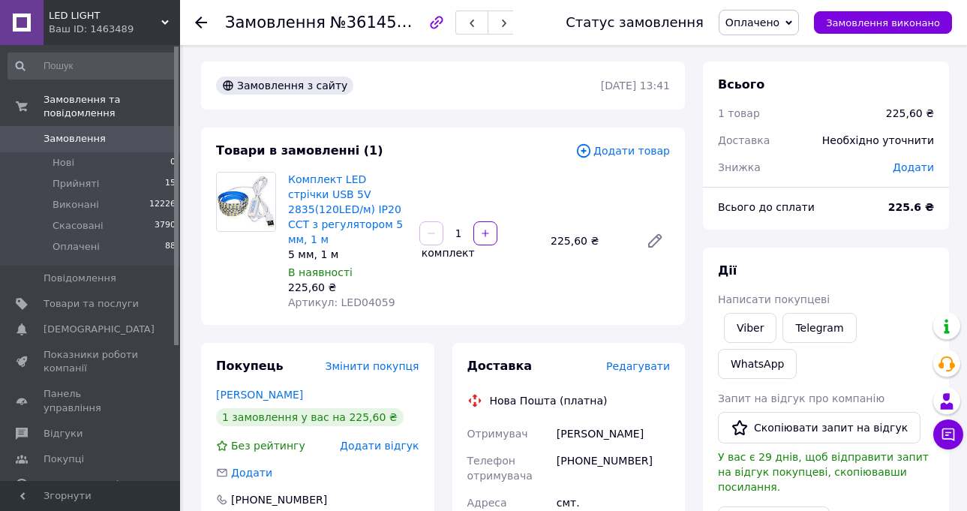
scroll to position [0, 0]
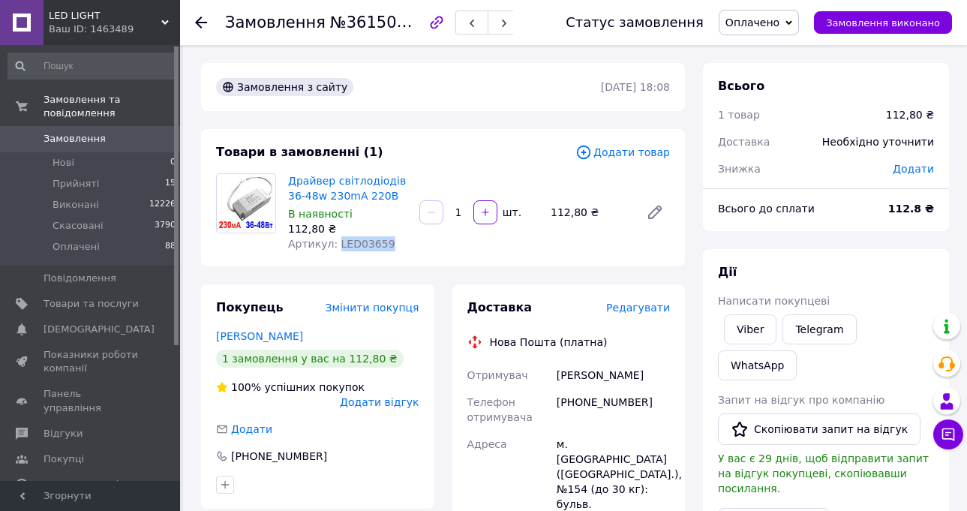
drag, startPoint x: 364, startPoint y: 240, endPoint x: 334, endPoint y: 241, distance: 30.0
click at [333, 241] on div "Артикул: LED03659" at bounding box center [347, 243] width 119 height 15
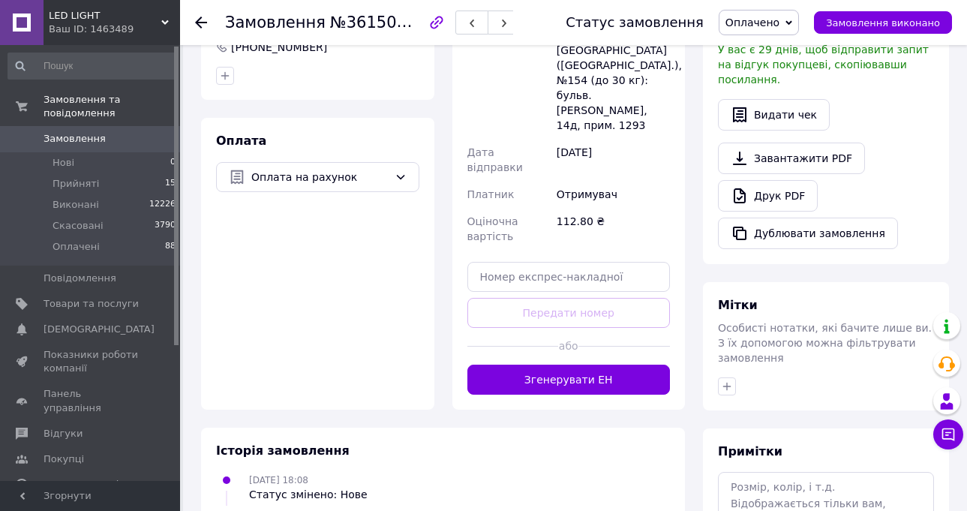
scroll to position [477, 0]
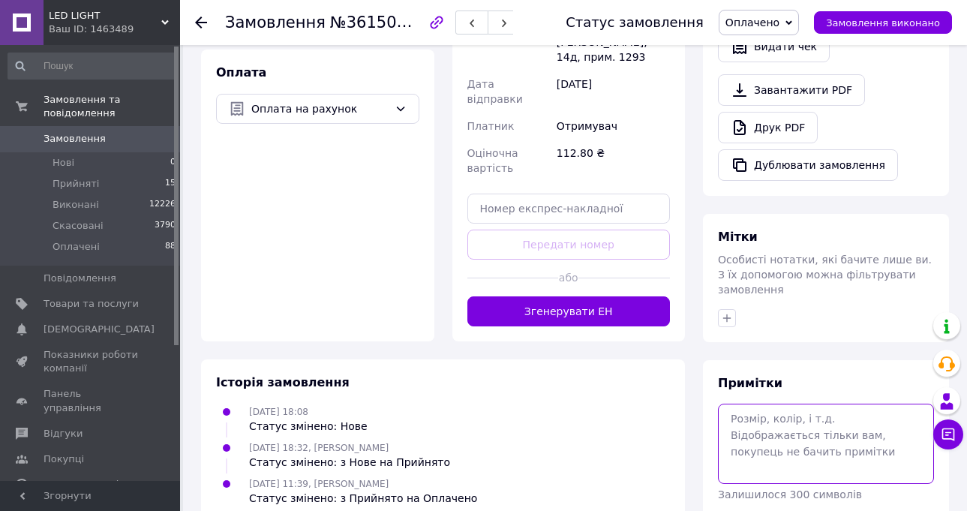
click at [787, 404] on textarea at bounding box center [826, 444] width 216 height 80
paste textarea "[URL][DOMAIN_NAME]"
type textarea "[URL][DOMAIN_NAME]"
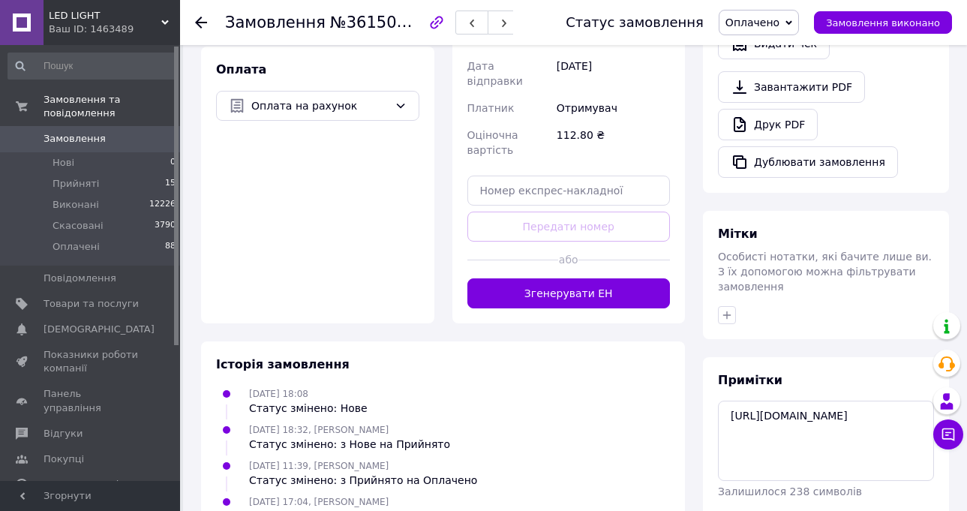
scroll to position [481, 0]
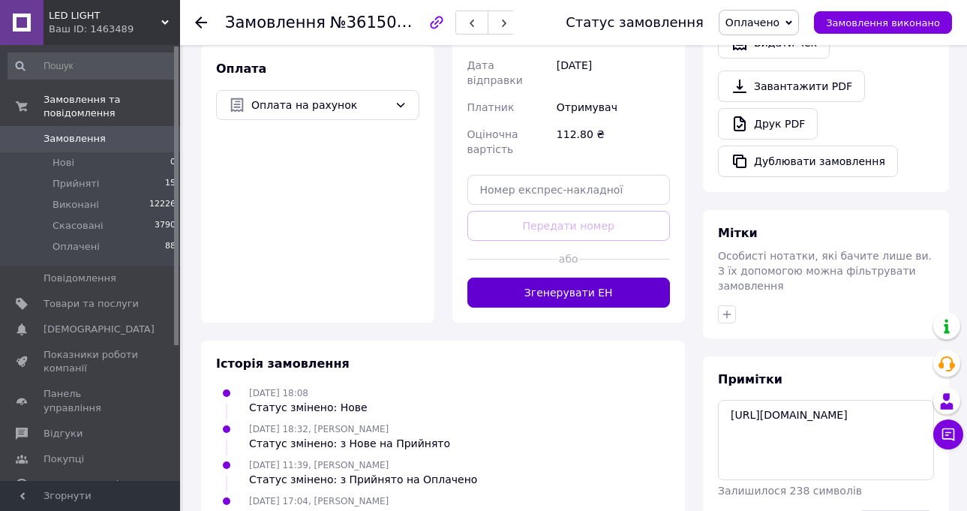
drag, startPoint x: 896, startPoint y: 467, endPoint x: 497, endPoint y: 248, distance: 455.2
